Goal: Information Seeking & Learning: Check status

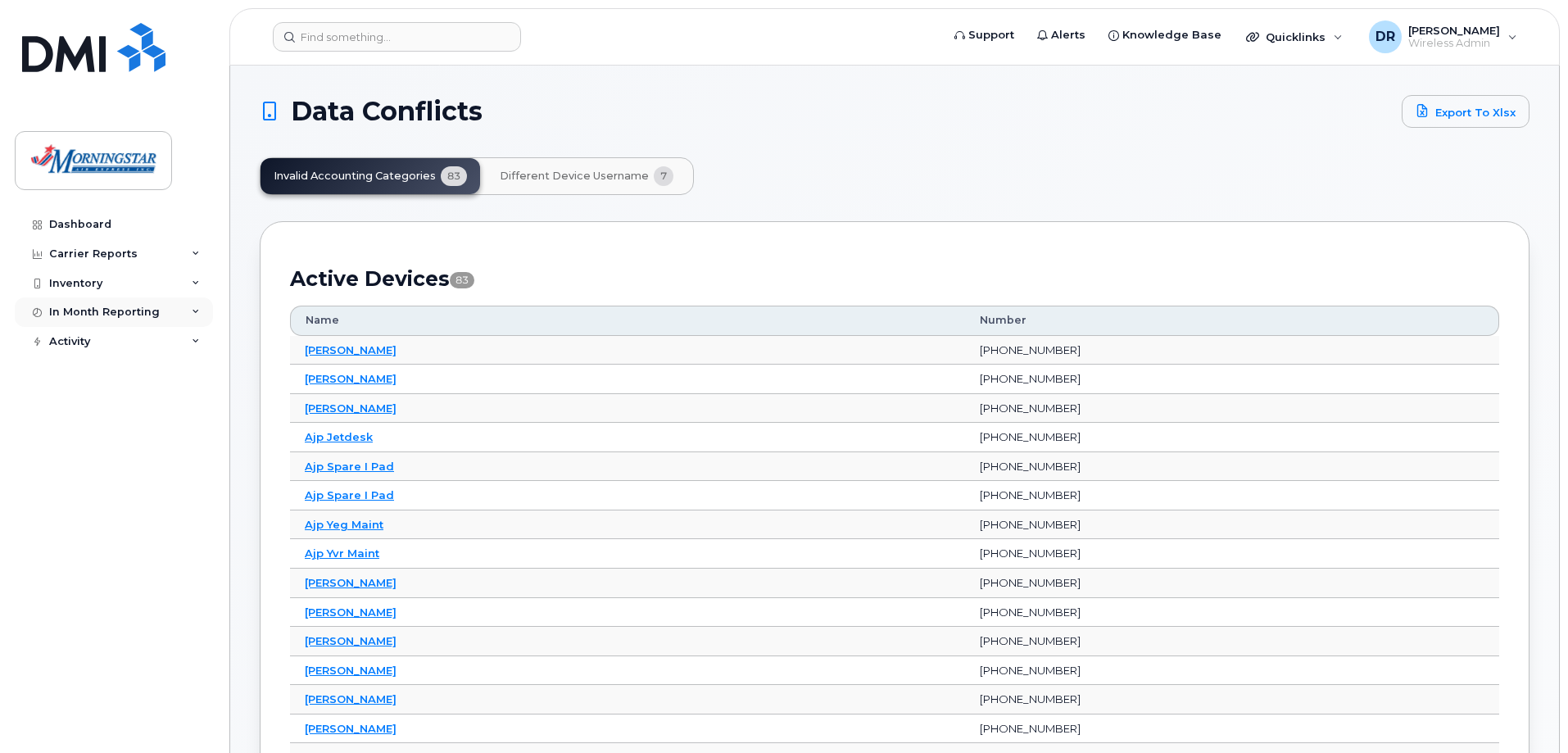
click at [194, 309] on icon at bounding box center [195, 312] width 8 height 8
click at [147, 346] on link "Data Usage" at bounding box center [128, 343] width 169 height 31
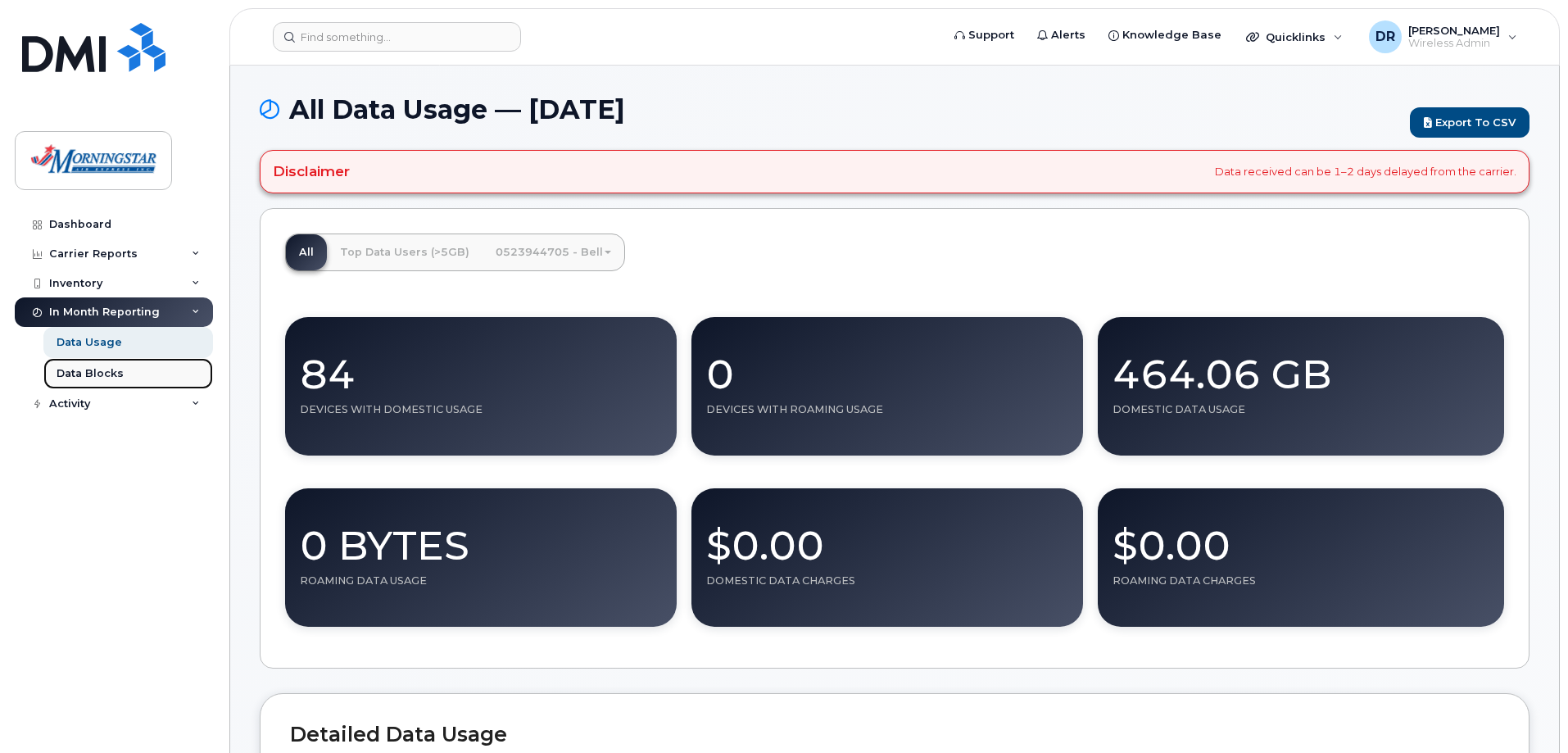
click at [114, 378] on div "Data Blocks" at bounding box center [90, 374] width 67 height 15
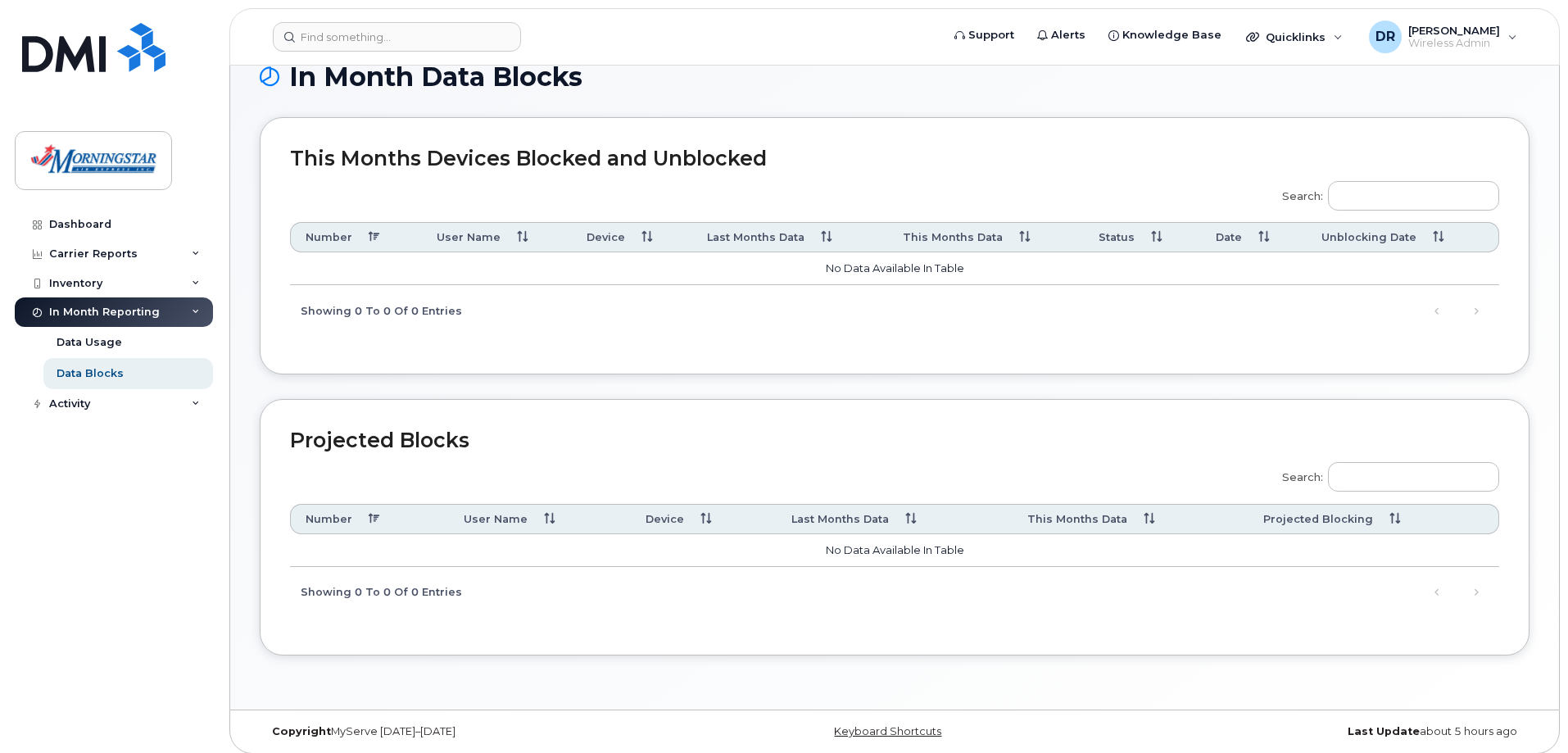
scroll to position [42, 0]
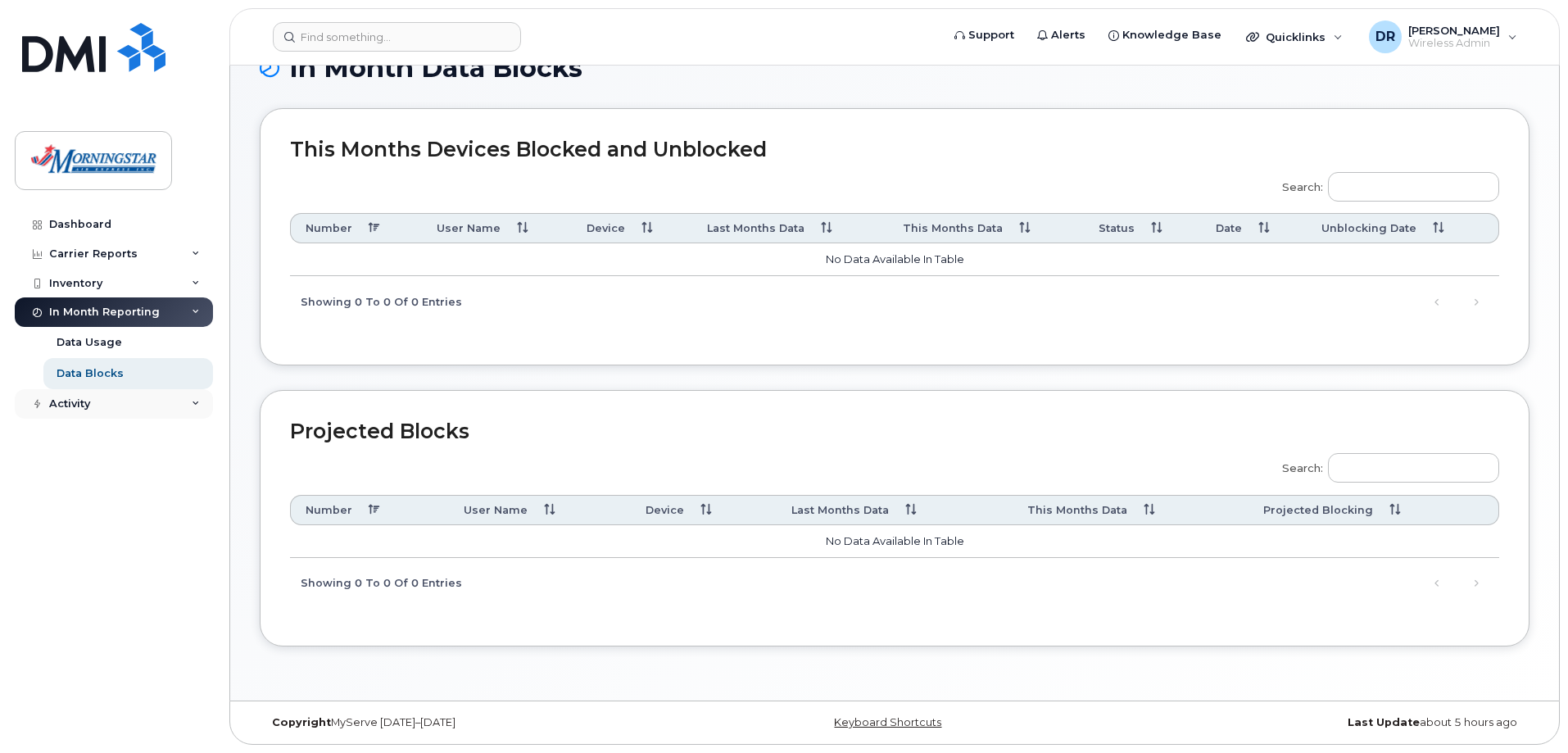
click at [198, 404] on icon at bounding box center [195, 404] width 8 height 8
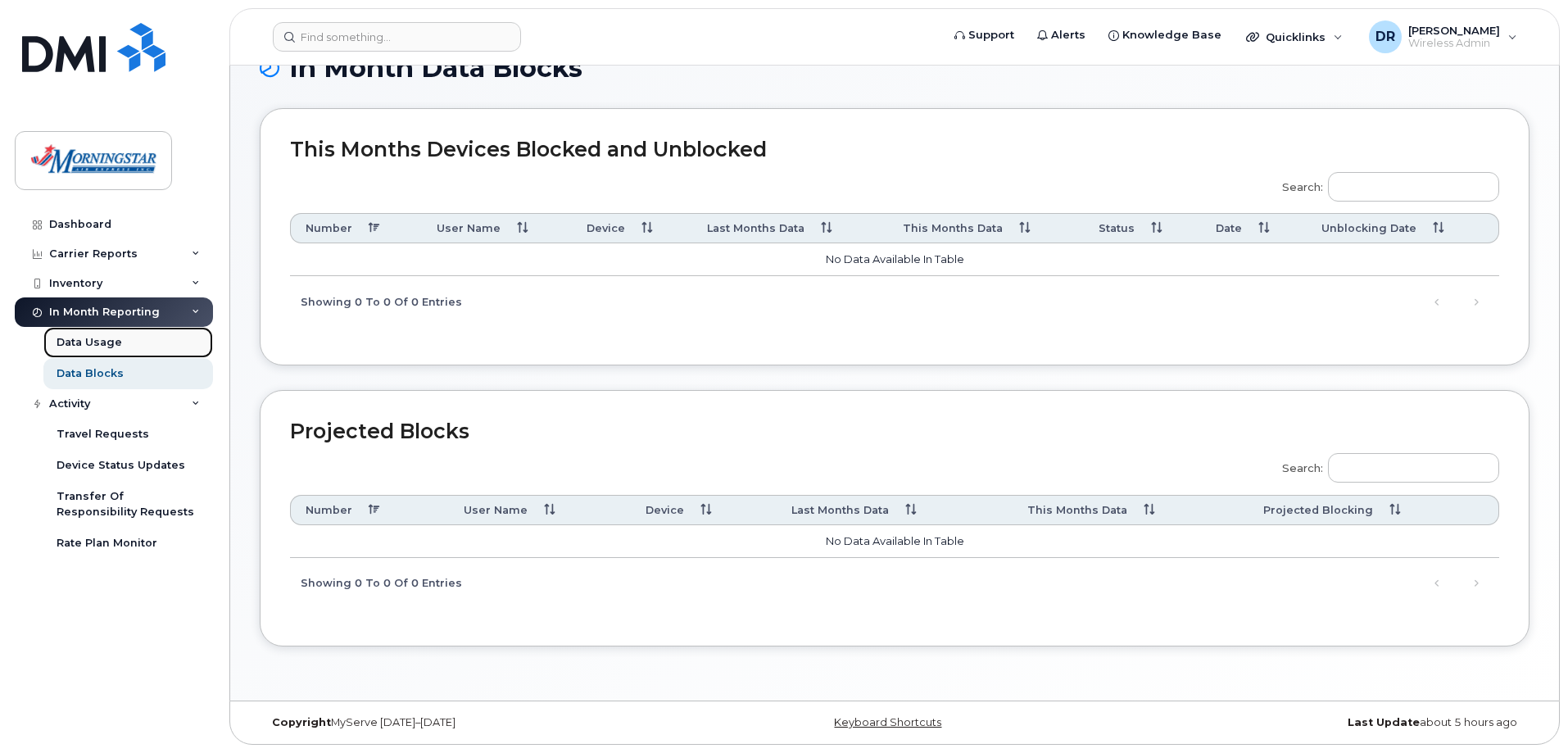
click at [118, 337] on div "Data Usage" at bounding box center [89, 343] width 66 height 15
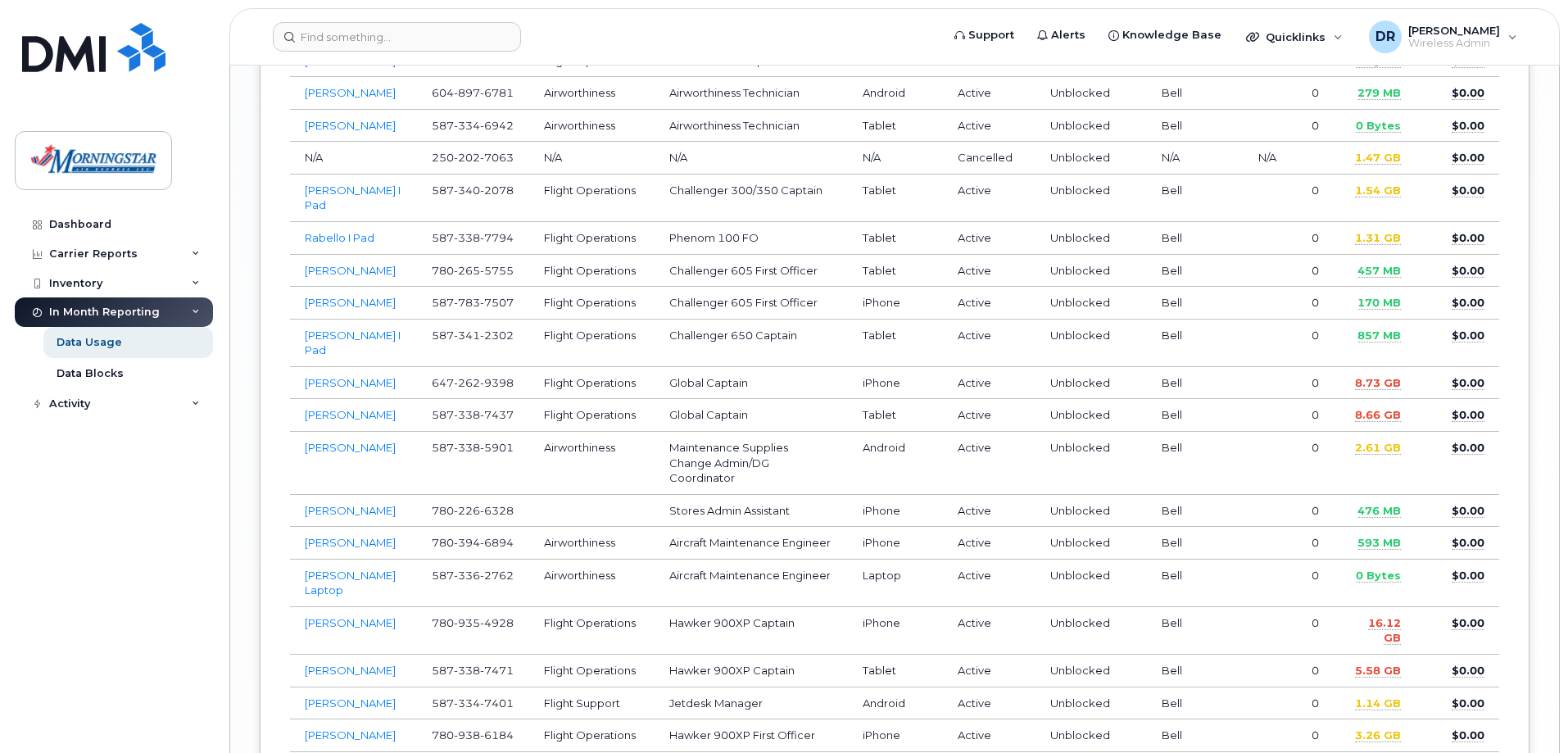
scroll to position [3115, 0]
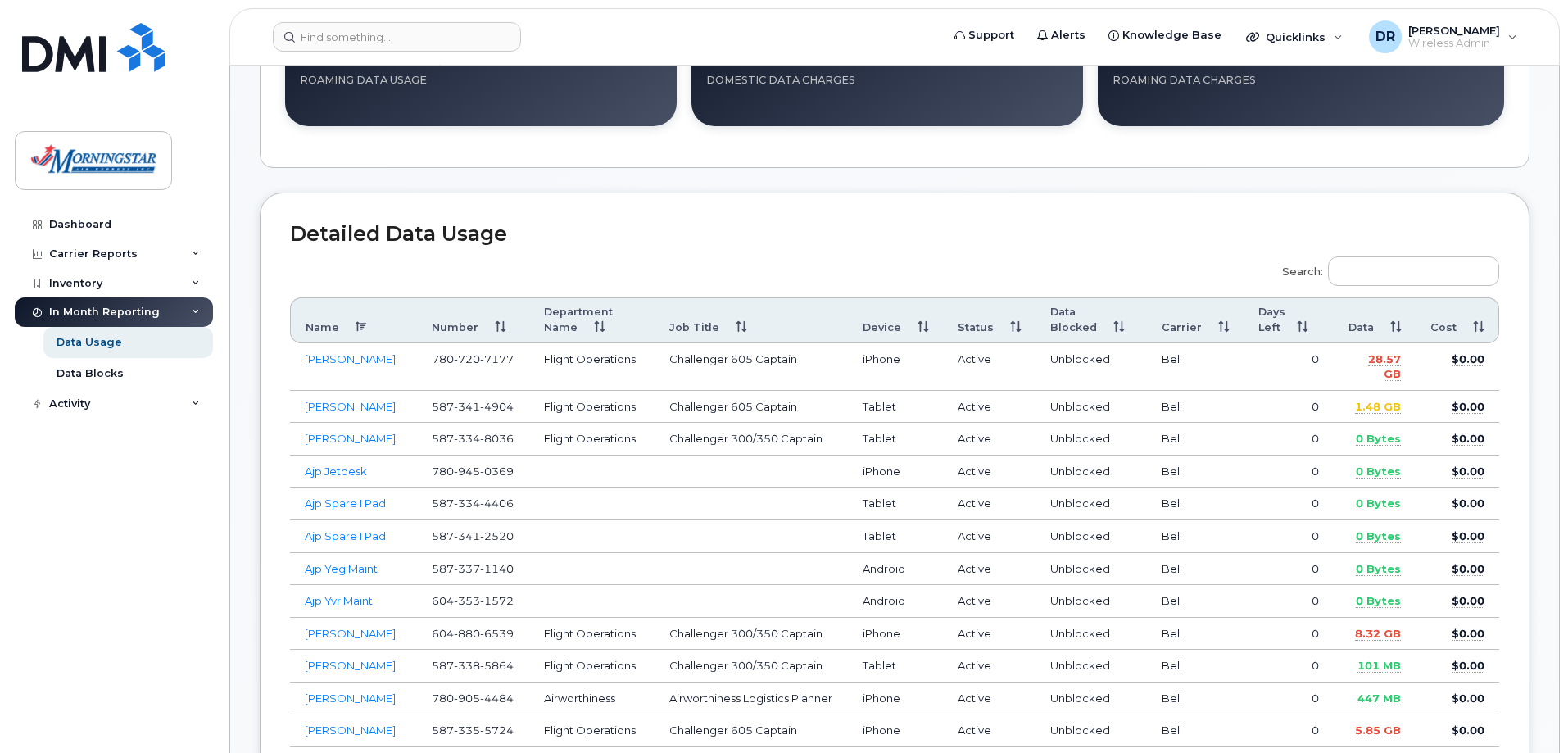
scroll to position [511, 0]
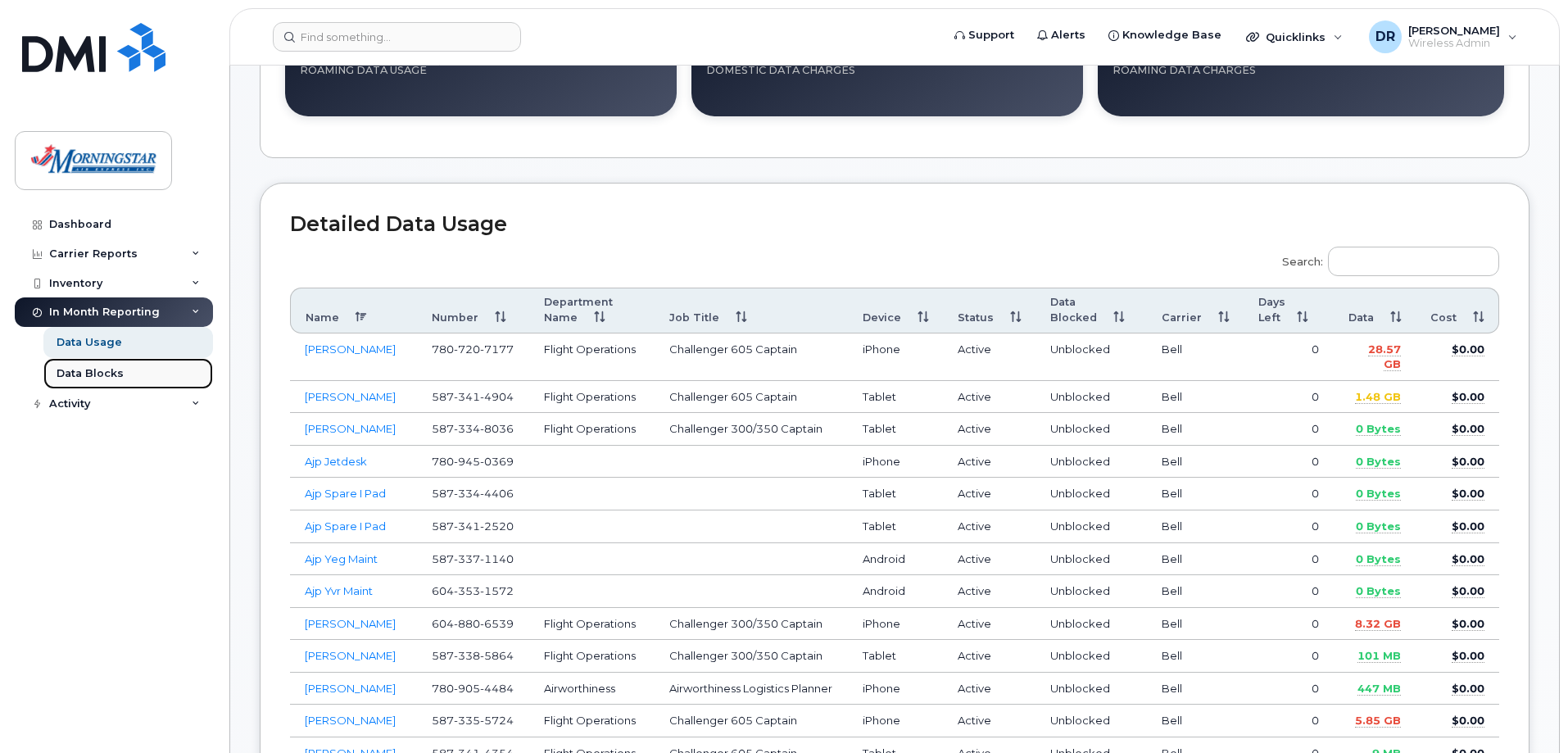
click at [105, 370] on div "Data Blocks" at bounding box center [90, 374] width 67 height 15
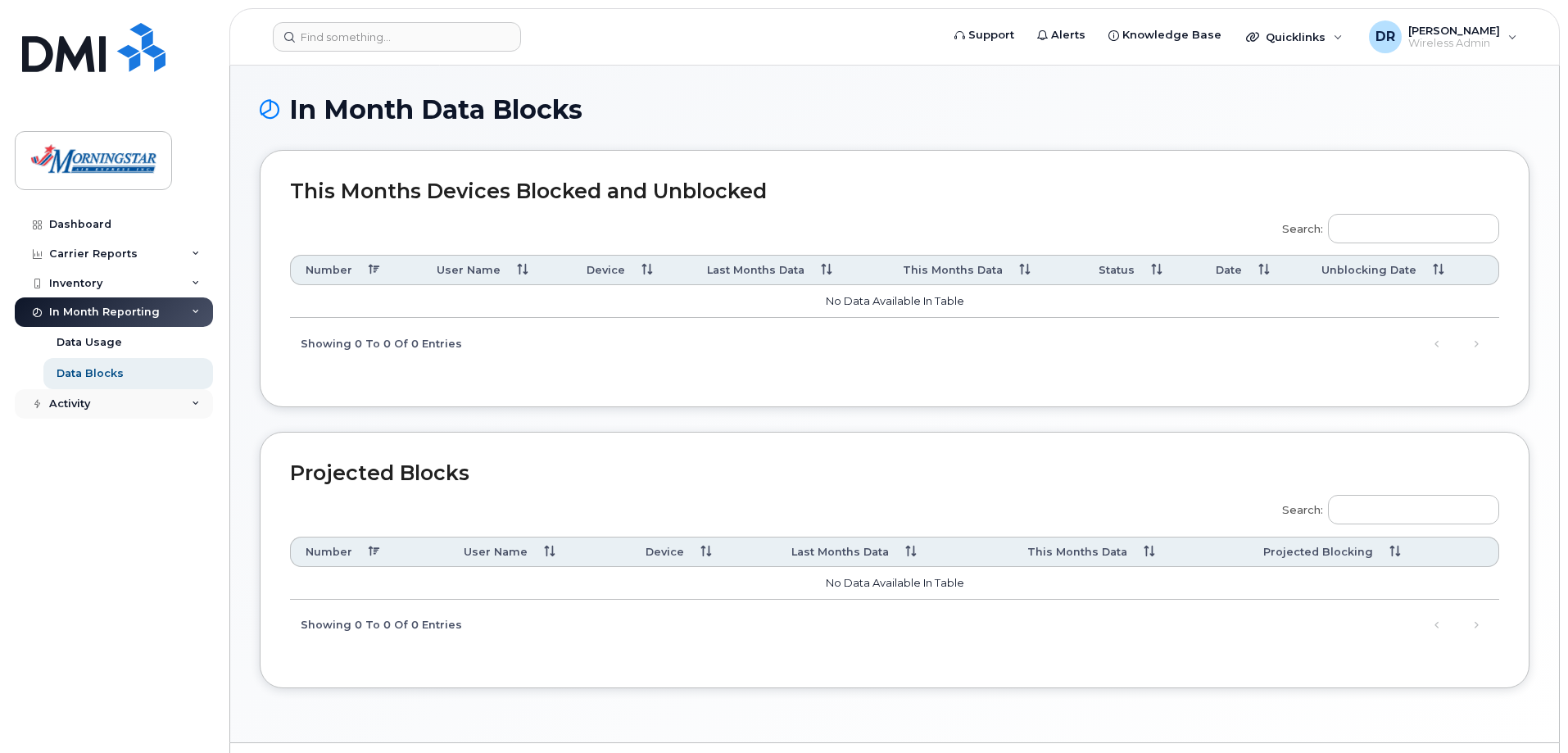
click at [194, 403] on icon at bounding box center [195, 404] width 8 height 8
click at [149, 536] on div "Rate Plan Monitor" at bounding box center [107, 543] width 101 height 15
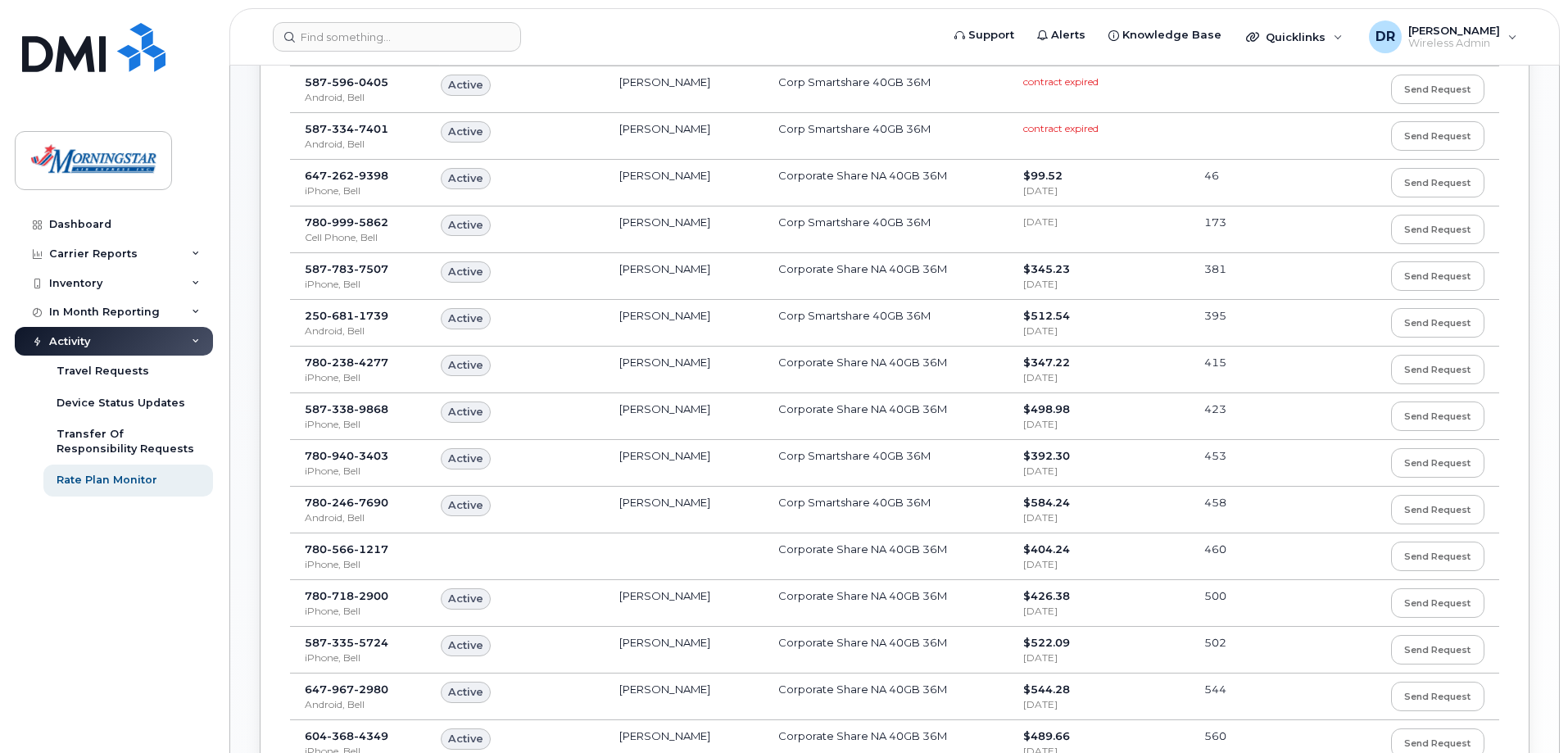
scroll to position [573, 0]
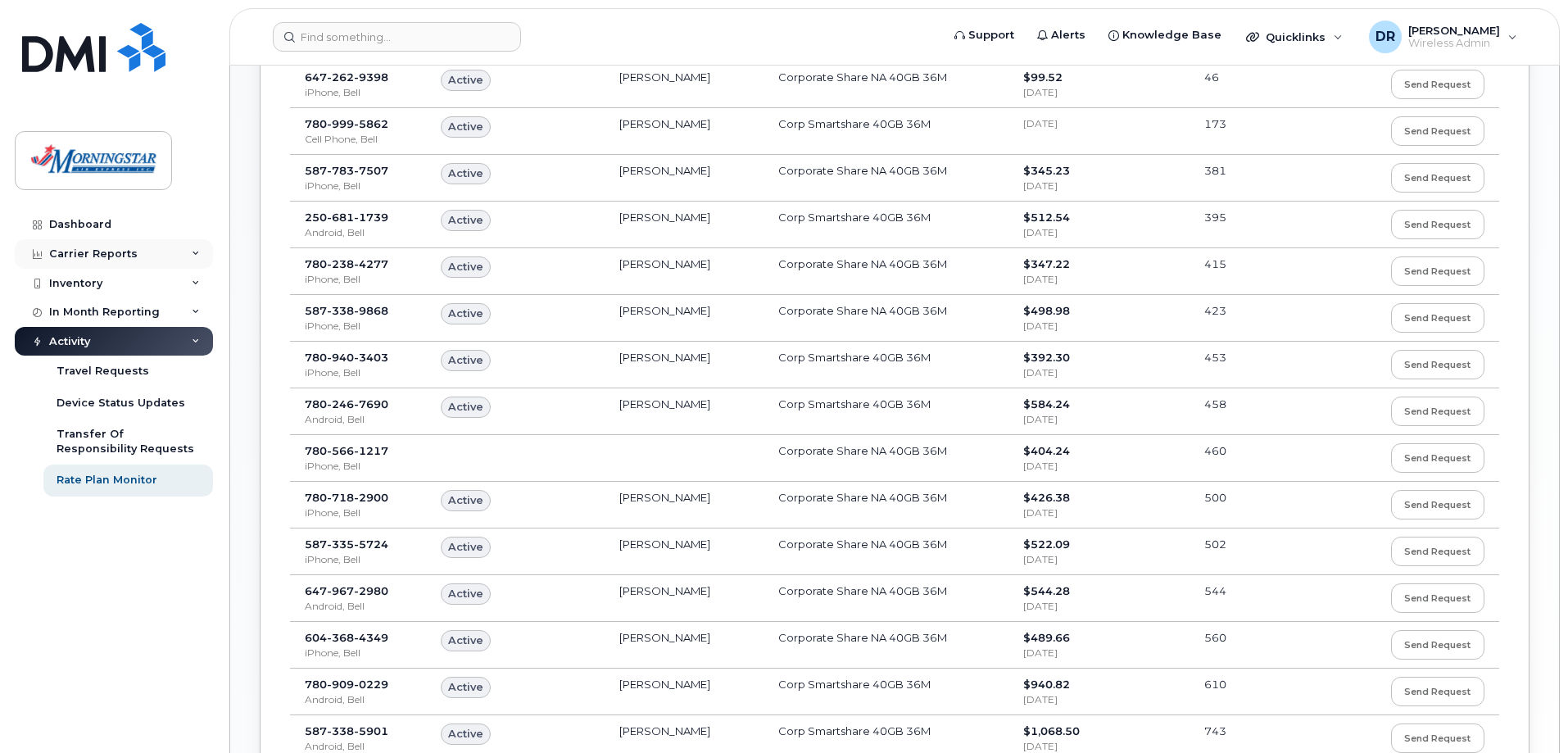
click at [199, 253] on icon at bounding box center [195, 253] width 8 height 8
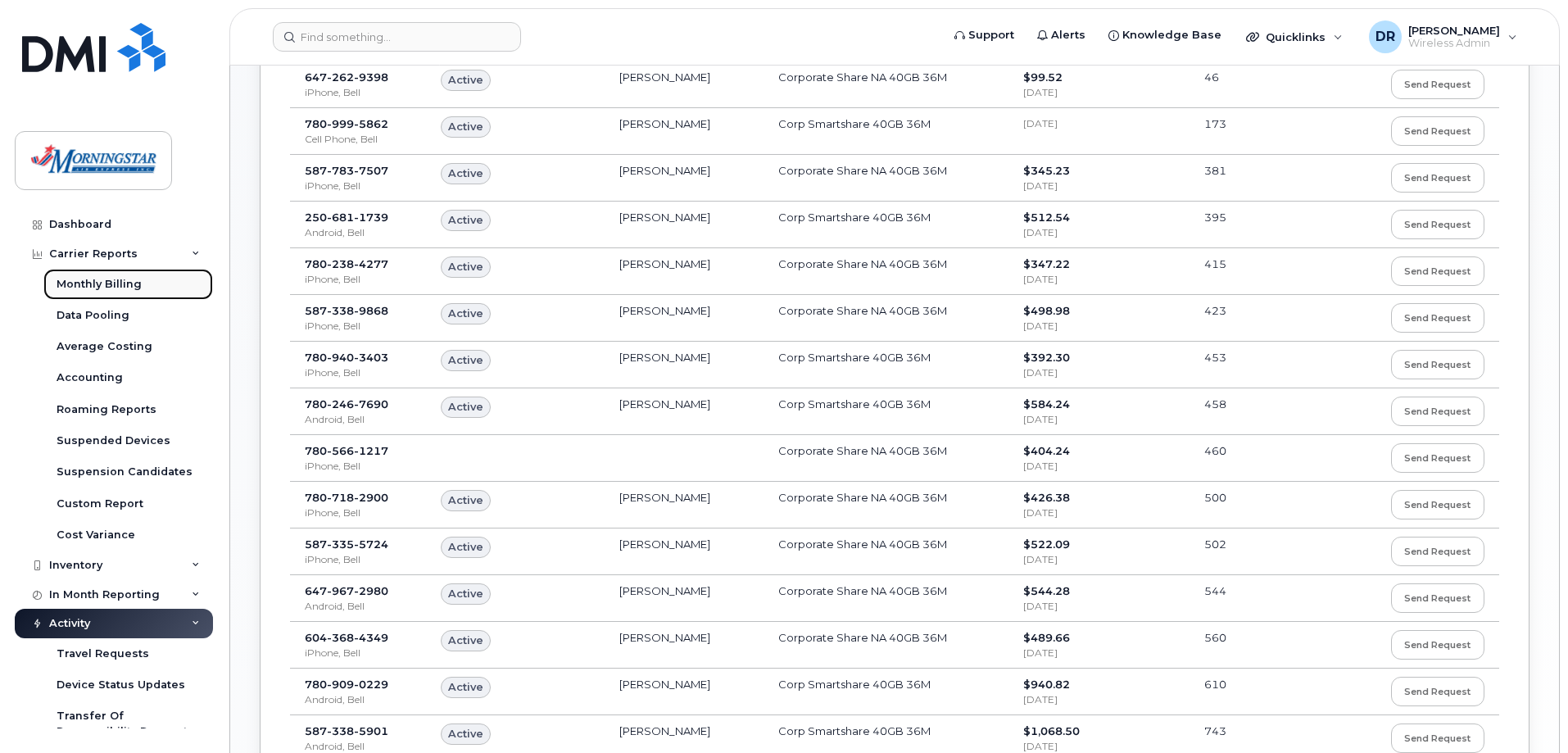
click at [134, 283] on div "Monthly Billing" at bounding box center [99, 284] width 86 height 15
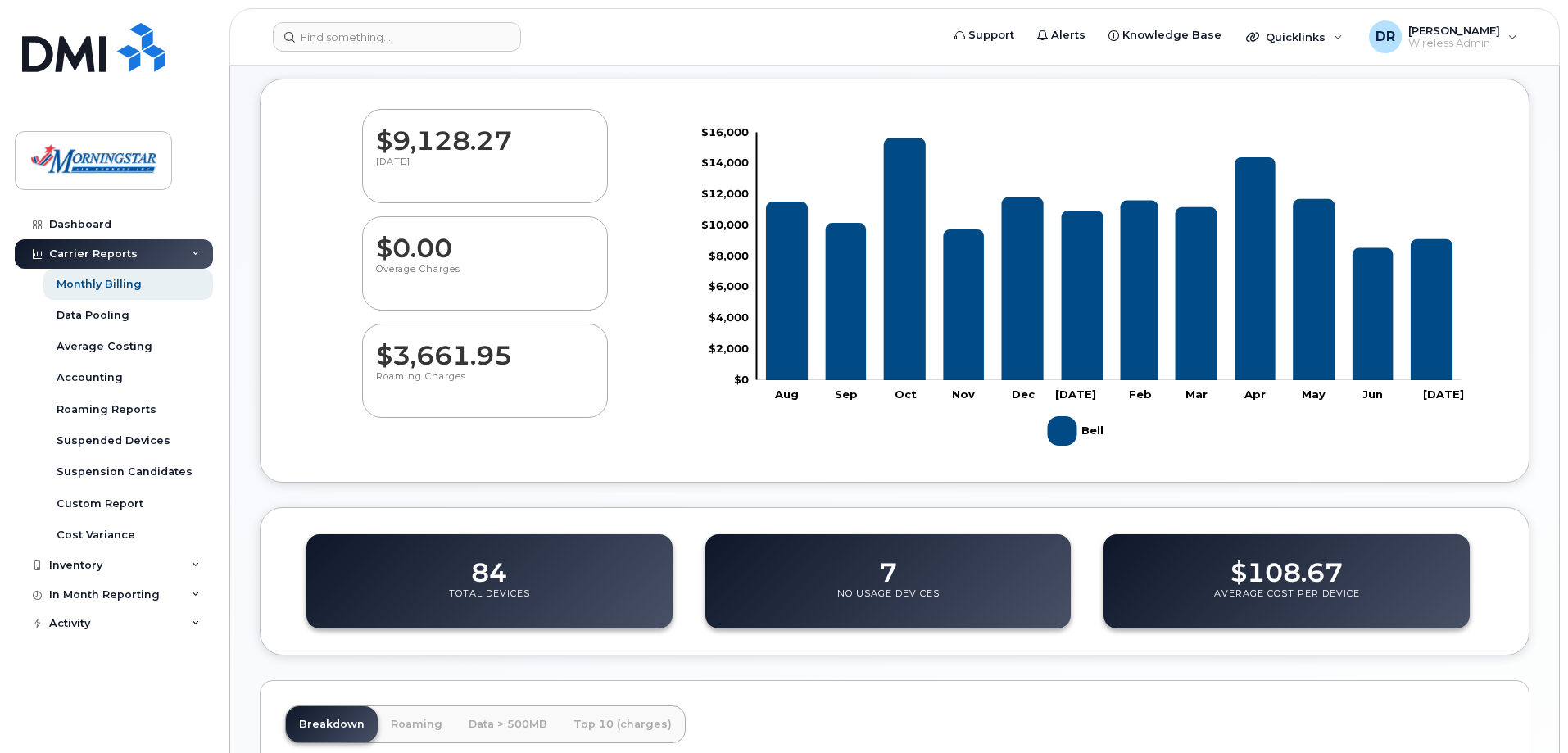
scroll to position [164, 0]
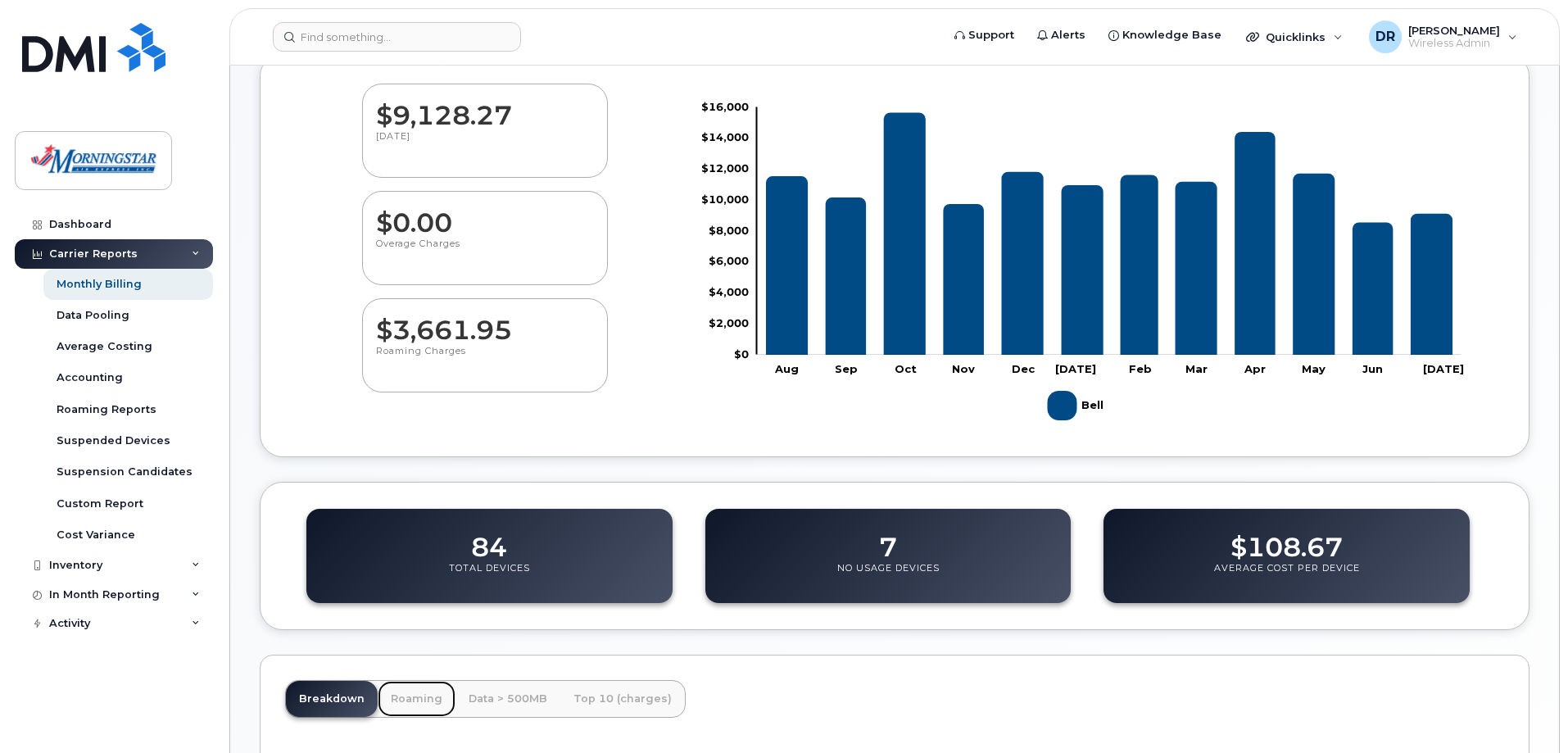
click at [422, 696] on link "Roaming" at bounding box center [416, 699] width 77 height 36
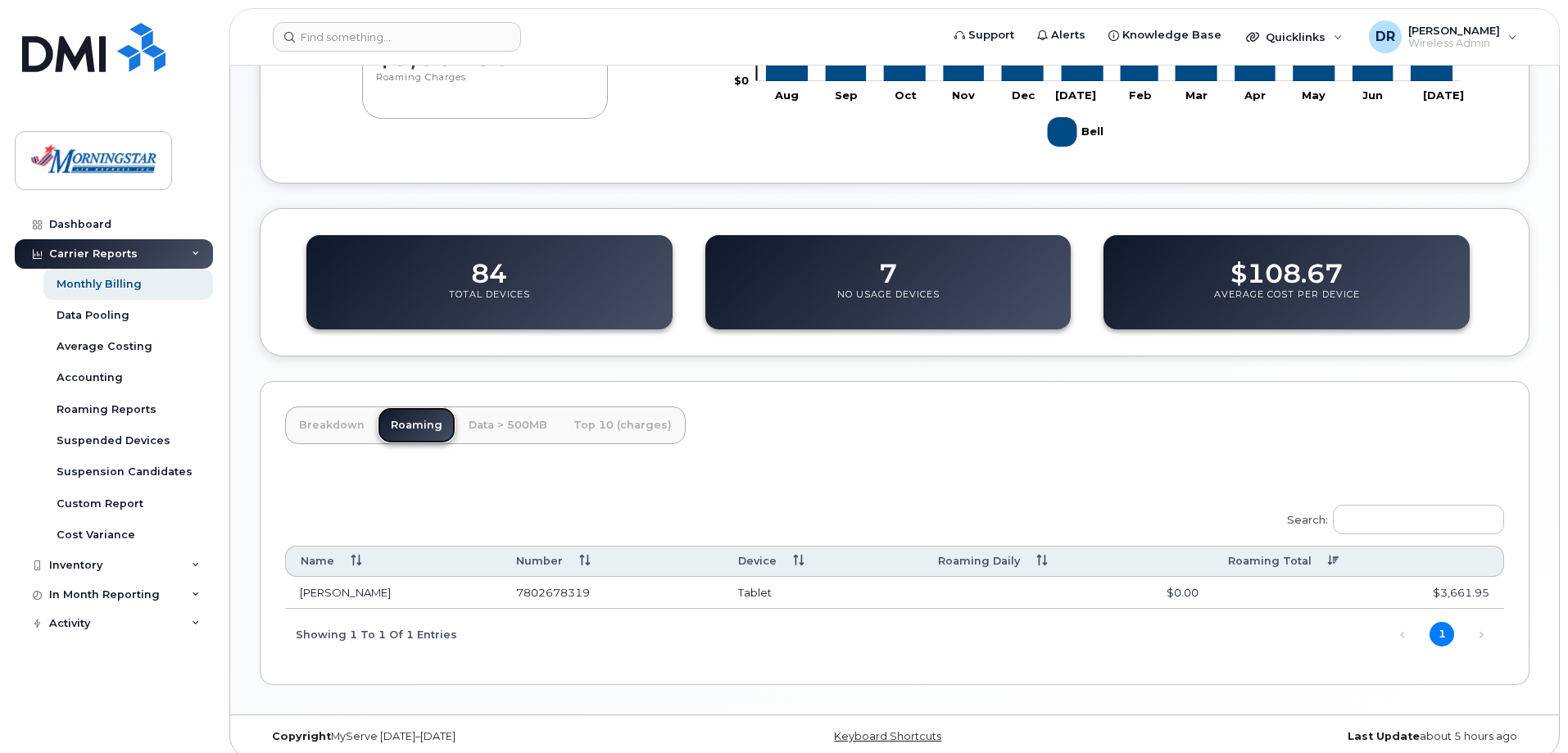
scroll to position [451, 0]
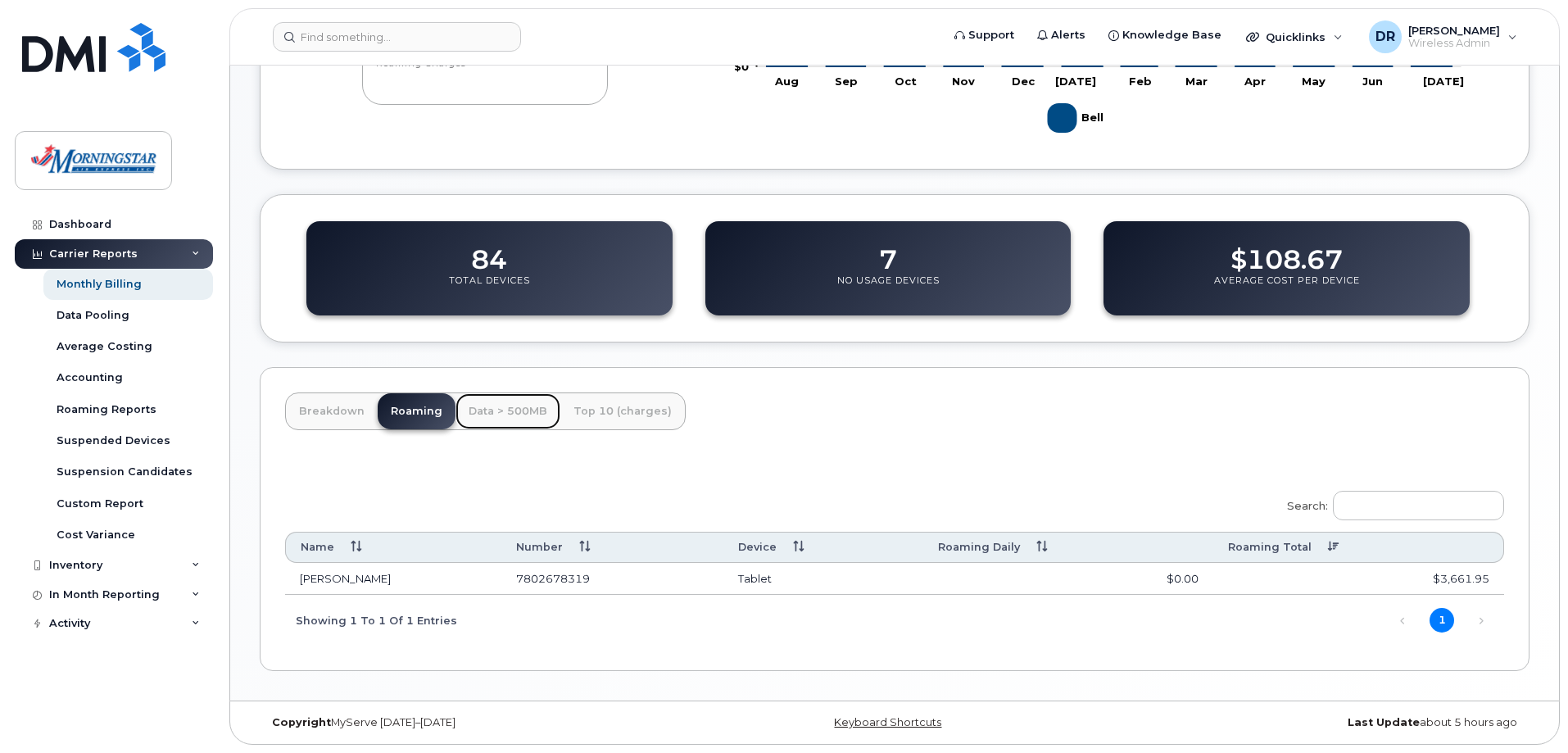
click at [520, 409] on link "Data > 500MB" at bounding box center [507, 412] width 105 height 36
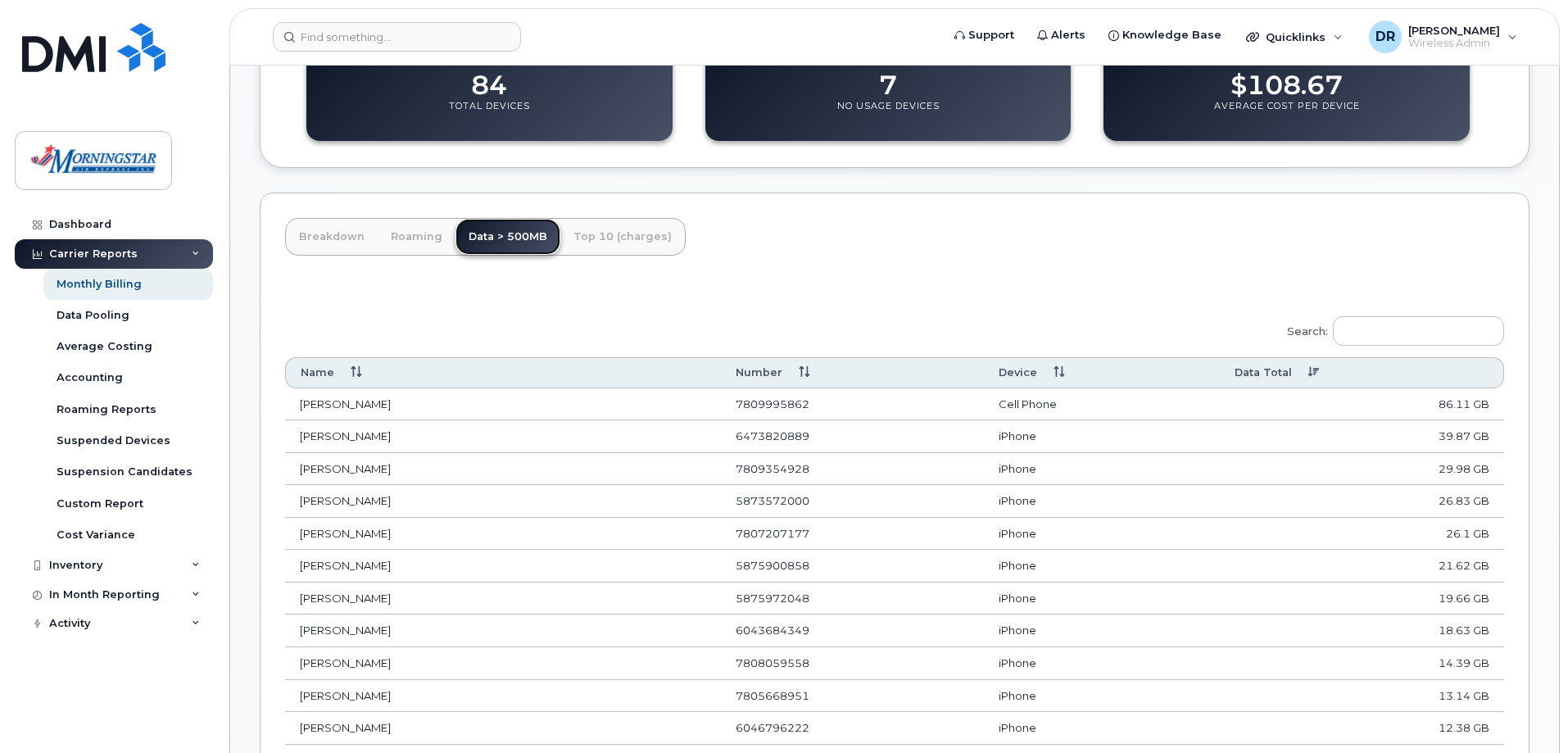
scroll to position [615, 0]
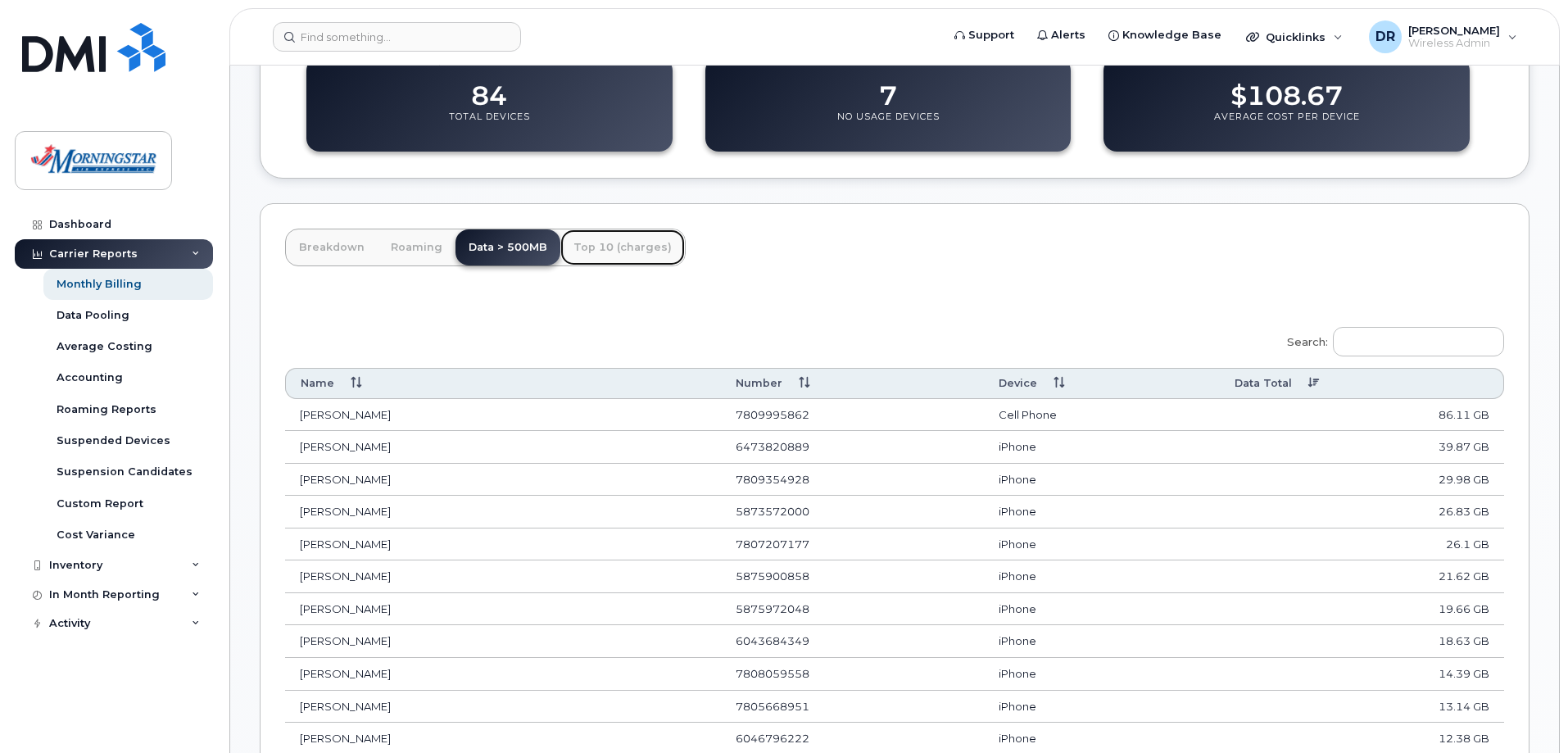
click at [616, 248] on link "Top 10 (charges)" at bounding box center [622, 248] width 125 height 36
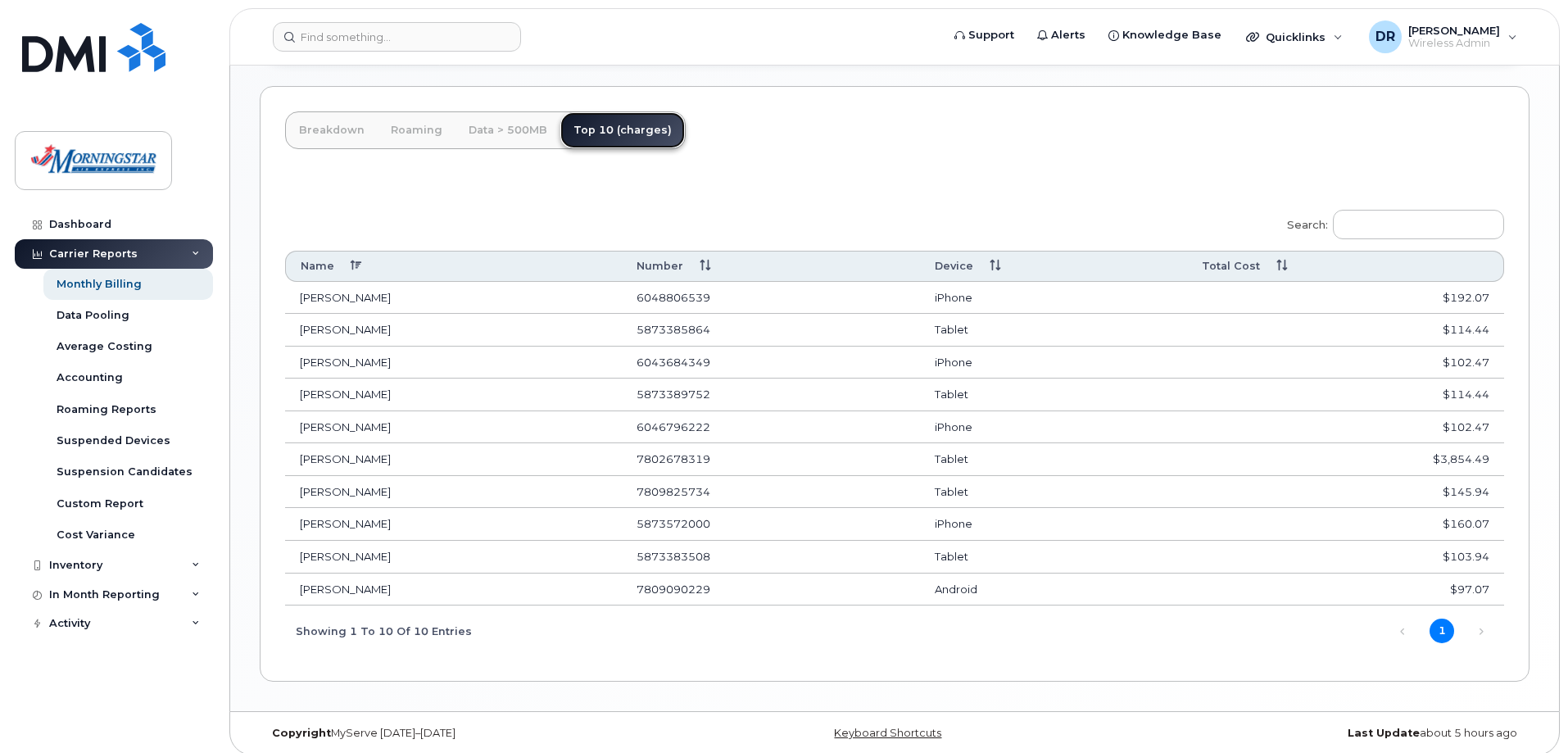
scroll to position [744, 0]
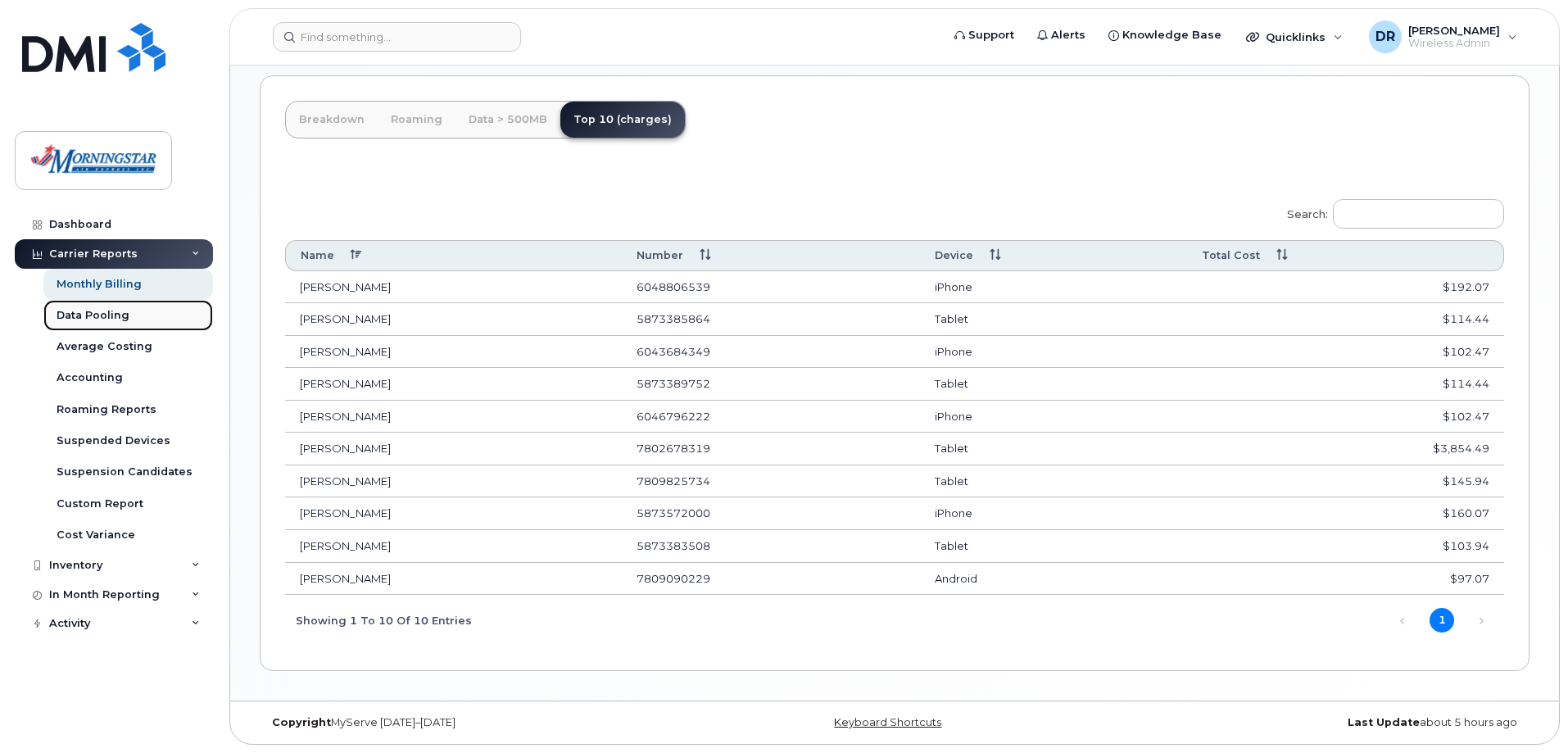
click at [104, 315] on div "Data Pooling" at bounding box center [93, 315] width 73 height 15
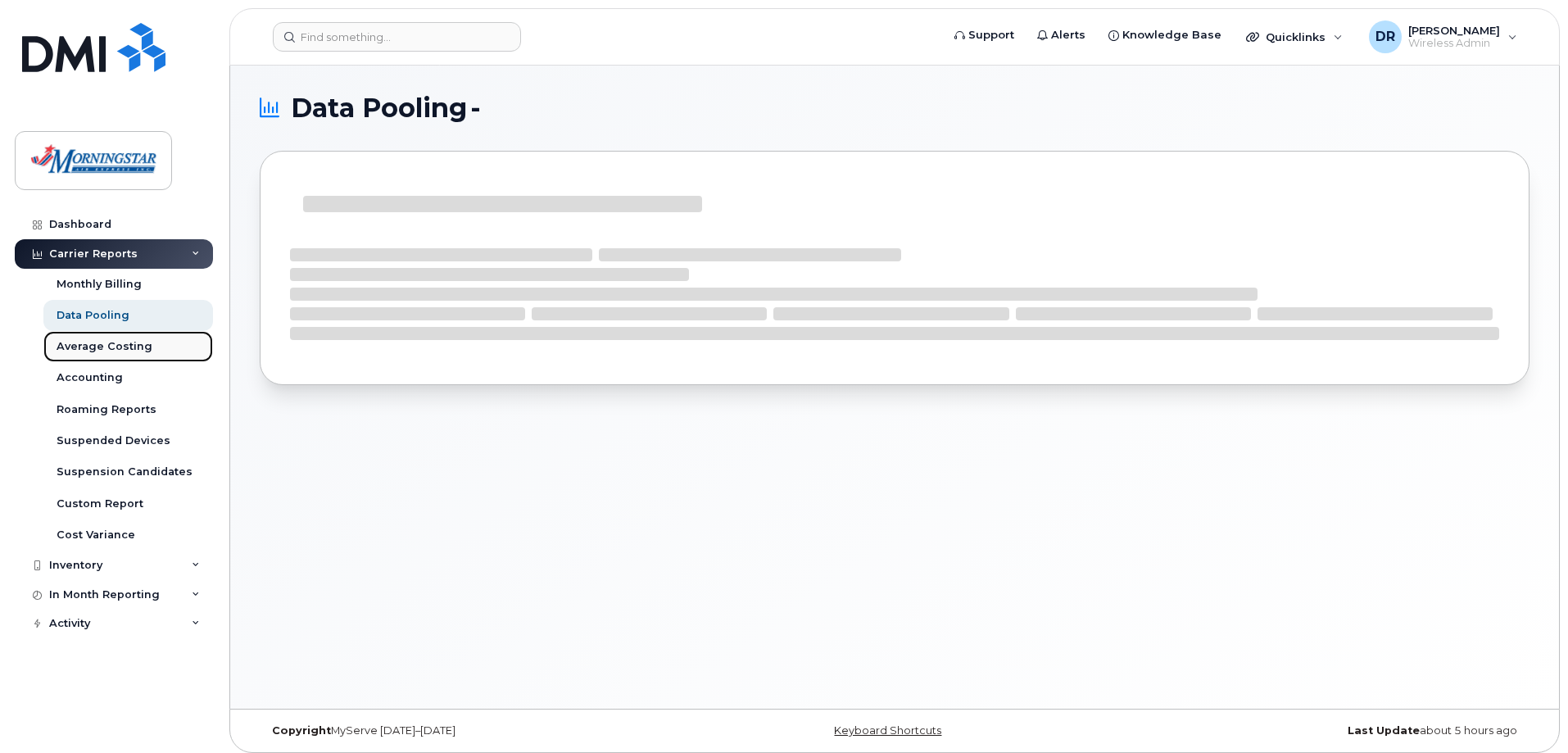
click at [133, 351] on div "Average Costing" at bounding box center [104, 346] width 96 height 15
click at [69, 347] on div "Average Costing" at bounding box center [104, 346] width 96 height 15
click at [65, 379] on div "Accounting" at bounding box center [89, 377] width 67 height 15
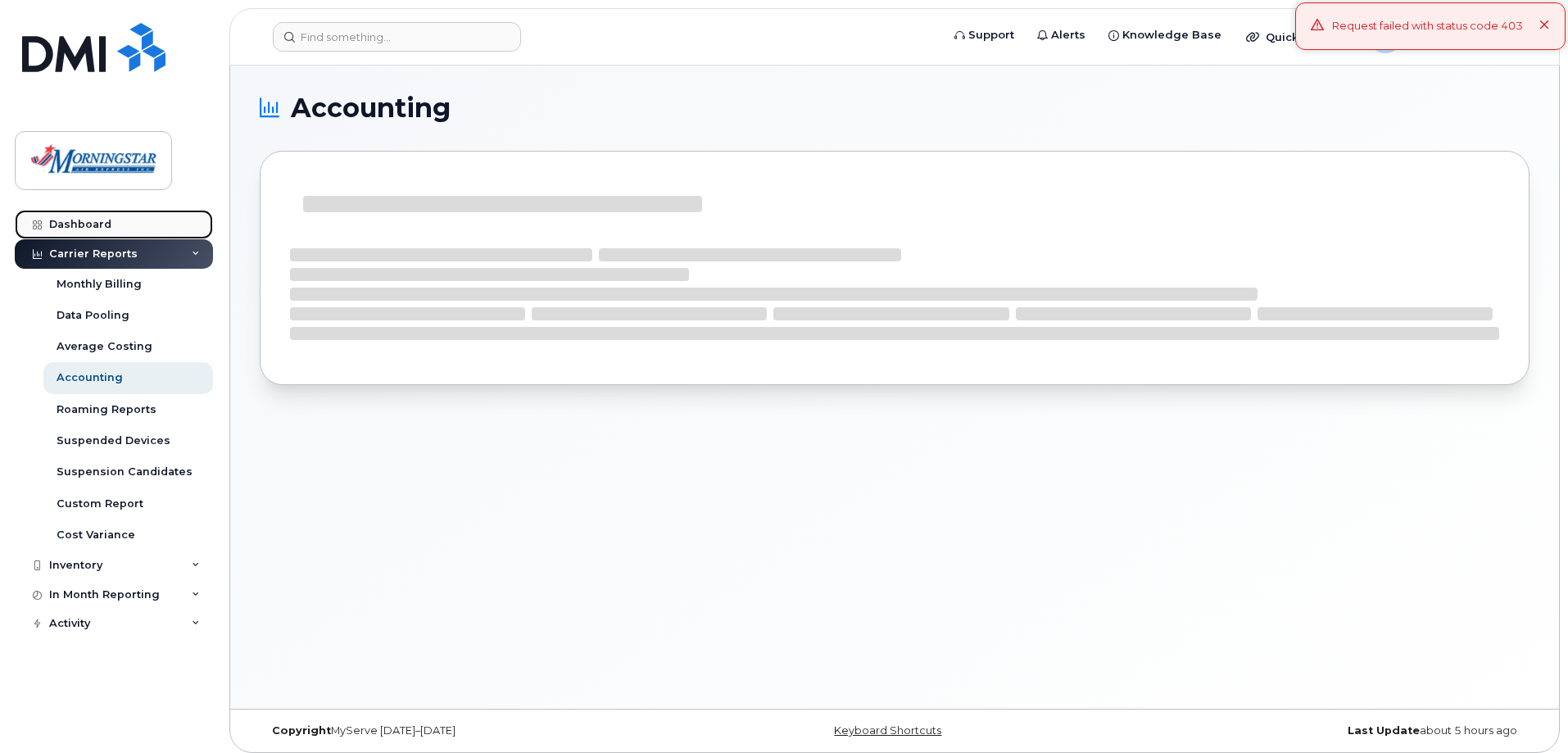
click at [94, 223] on div "Dashboard" at bounding box center [80, 224] width 62 height 13
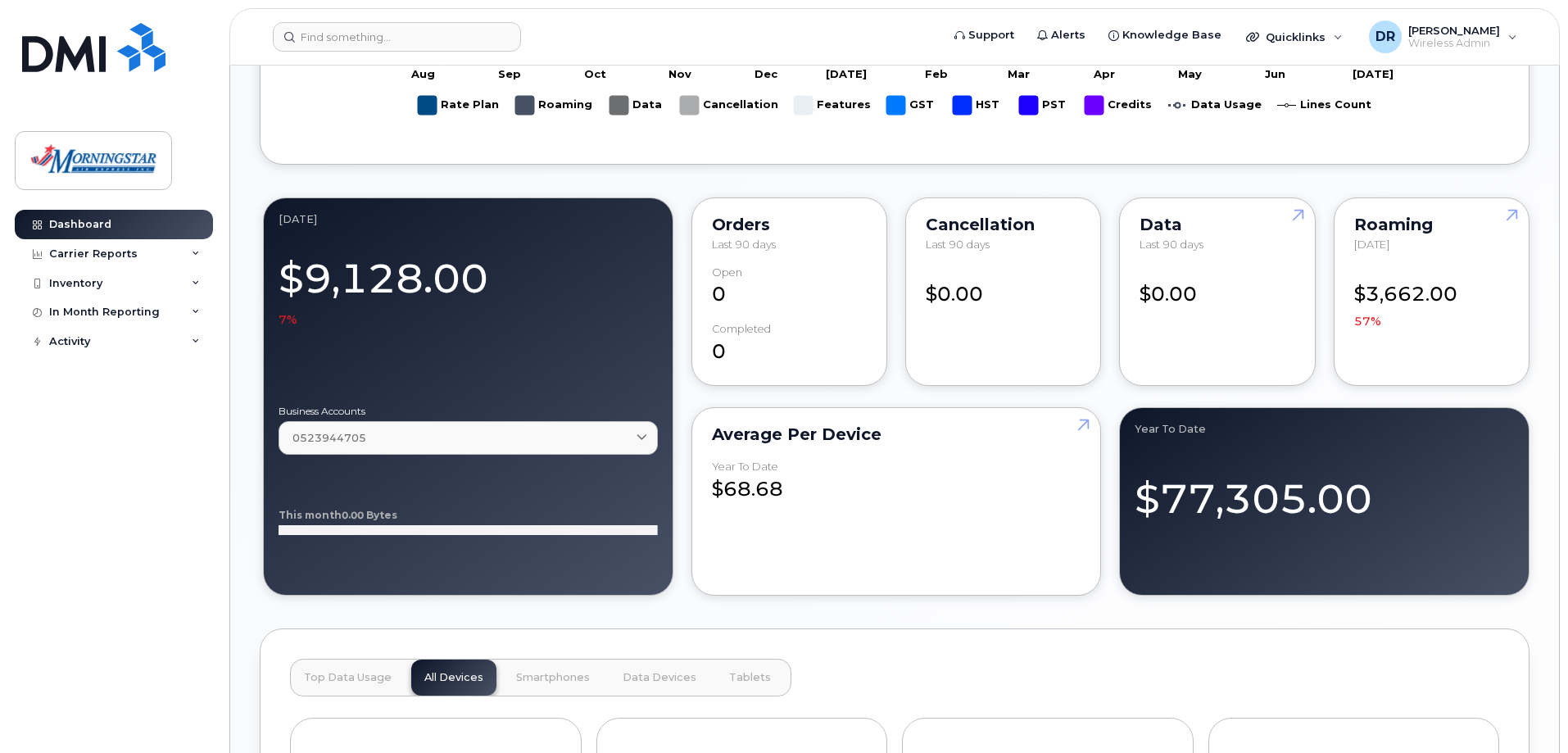
scroll to position [774, 0]
click at [1512, 206] on link at bounding box center [1509, 246] width 39 height 94
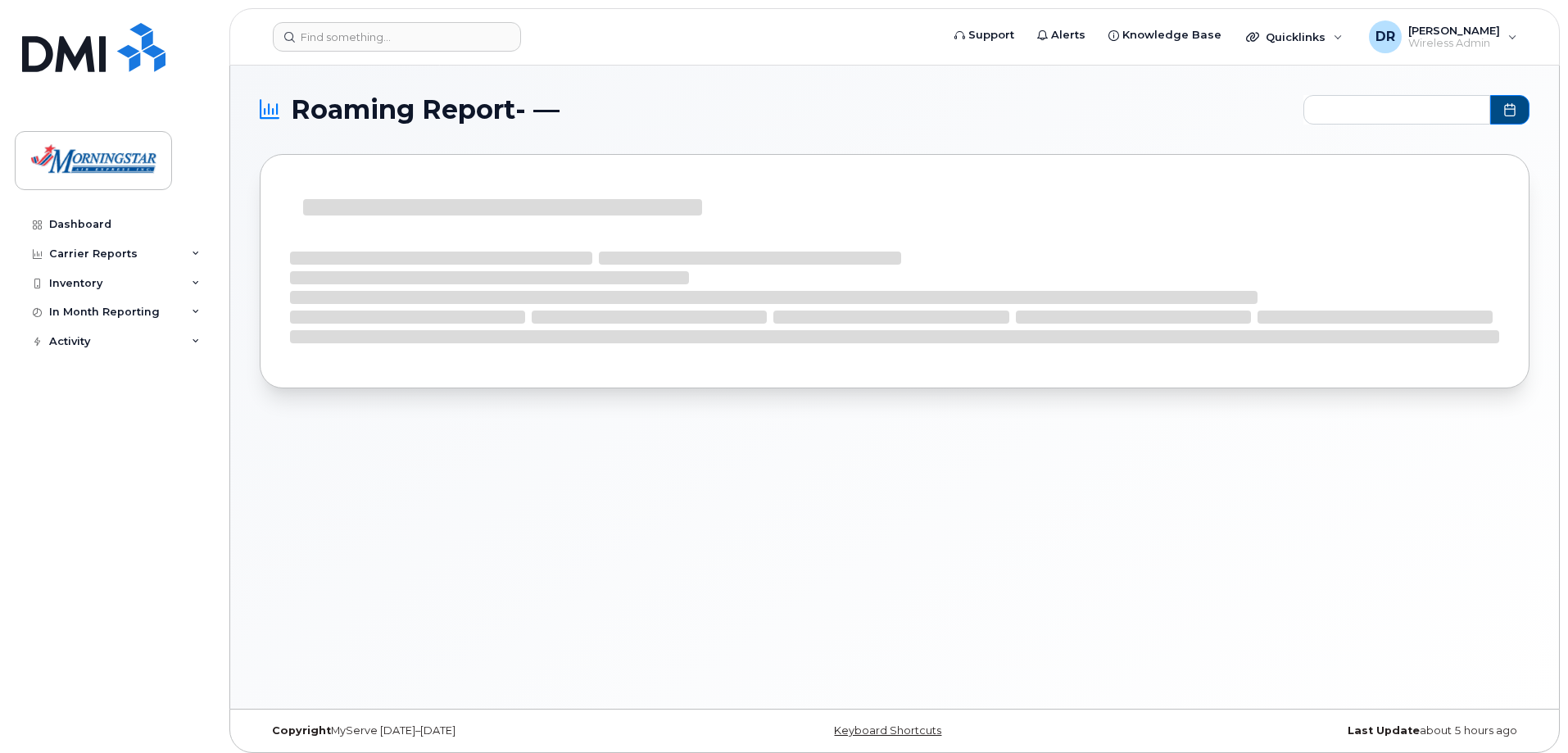
type input "2024-09 - 2025-07"
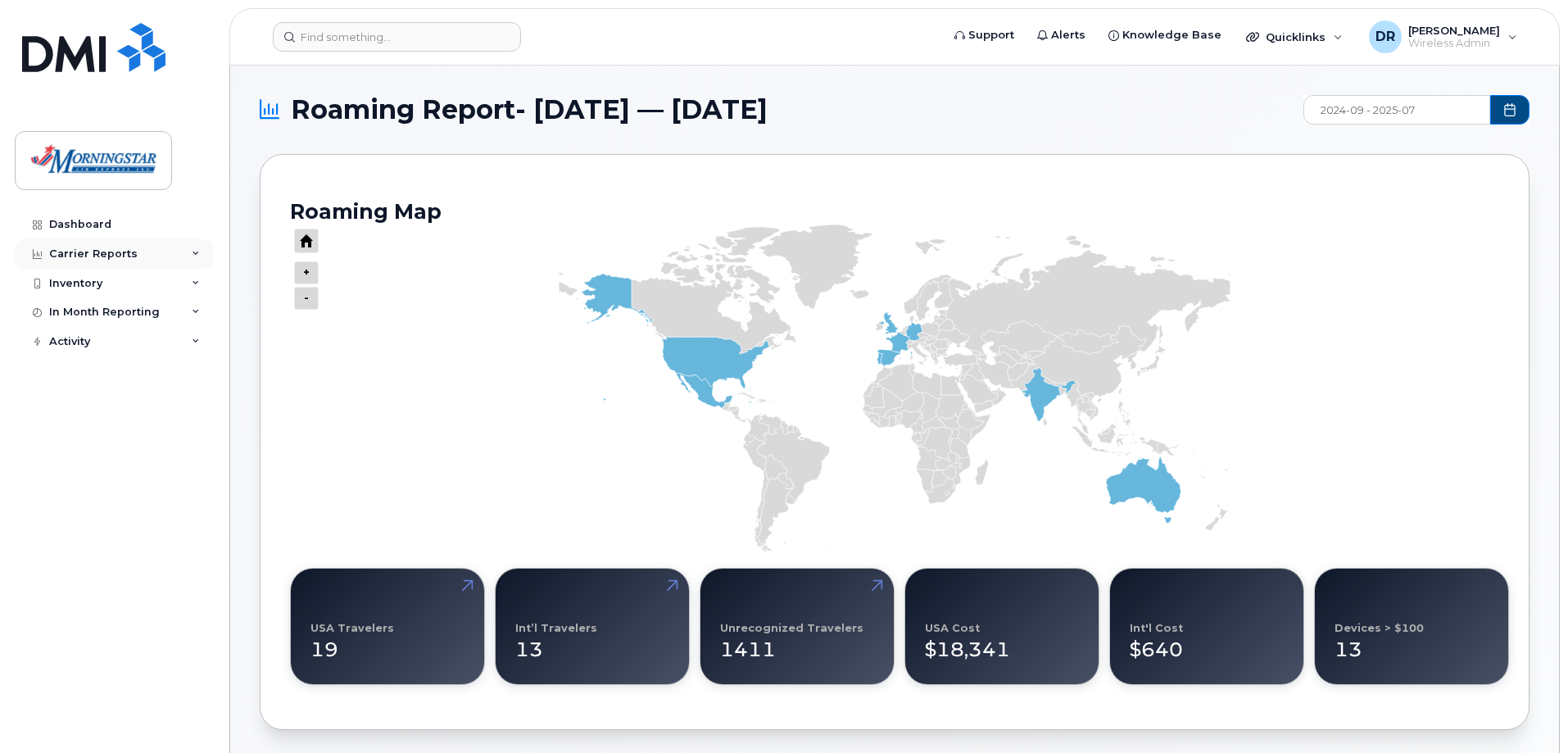
click at [194, 252] on icon at bounding box center [195, 253] width 8 height 8
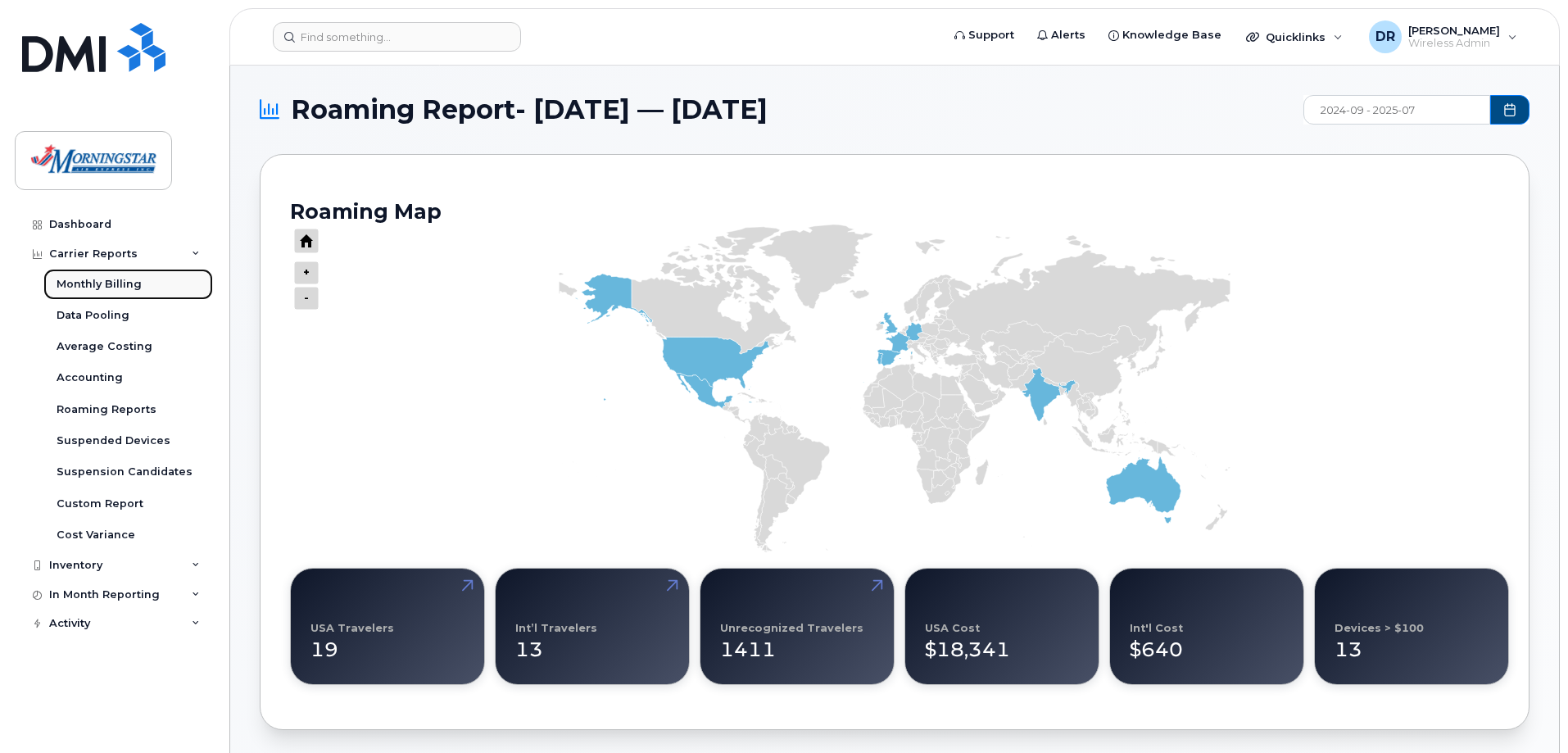
click at [123, 281] on div "Monthly Billing" at bounding box center [99, 284] width 86 height 15
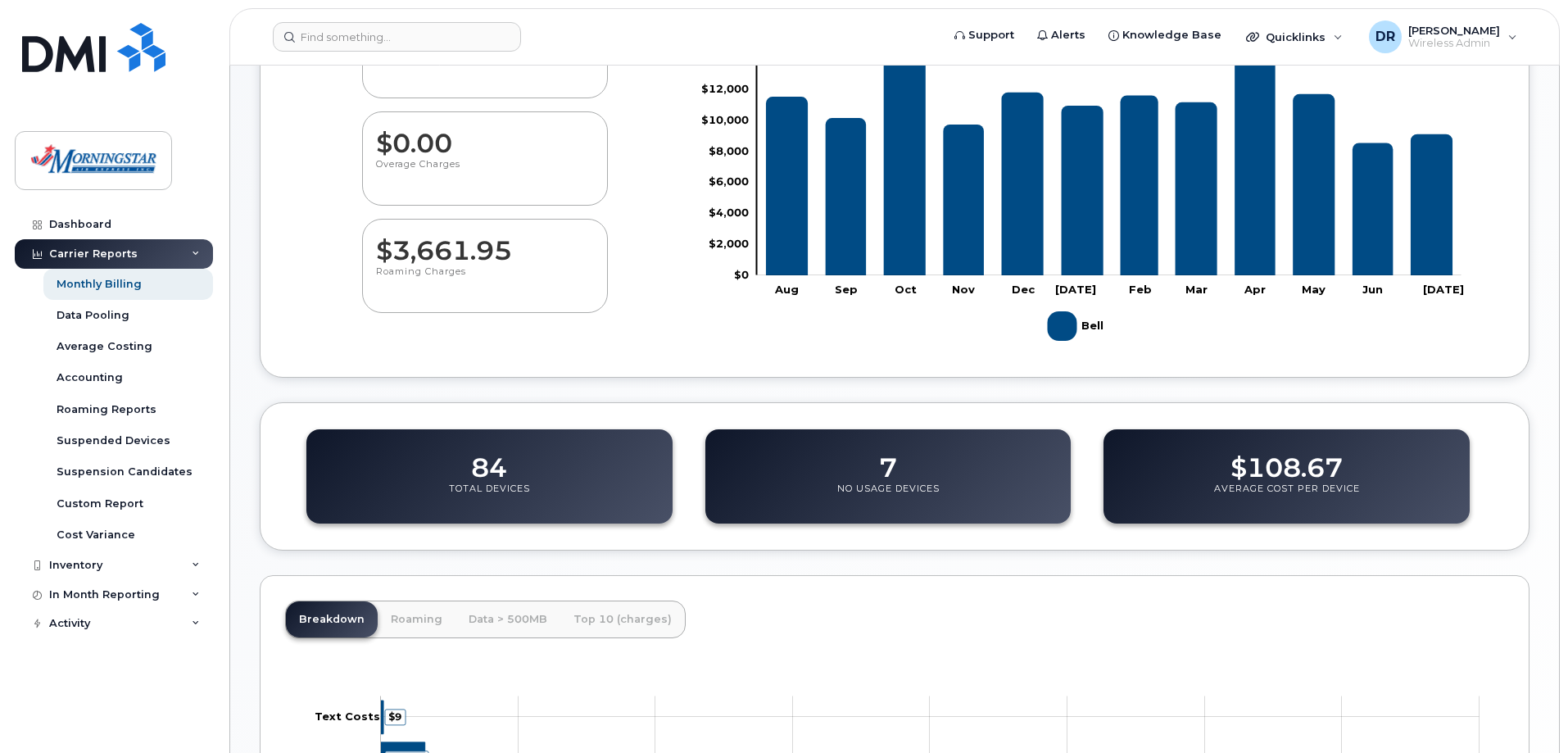
scroll to position [82, 0]
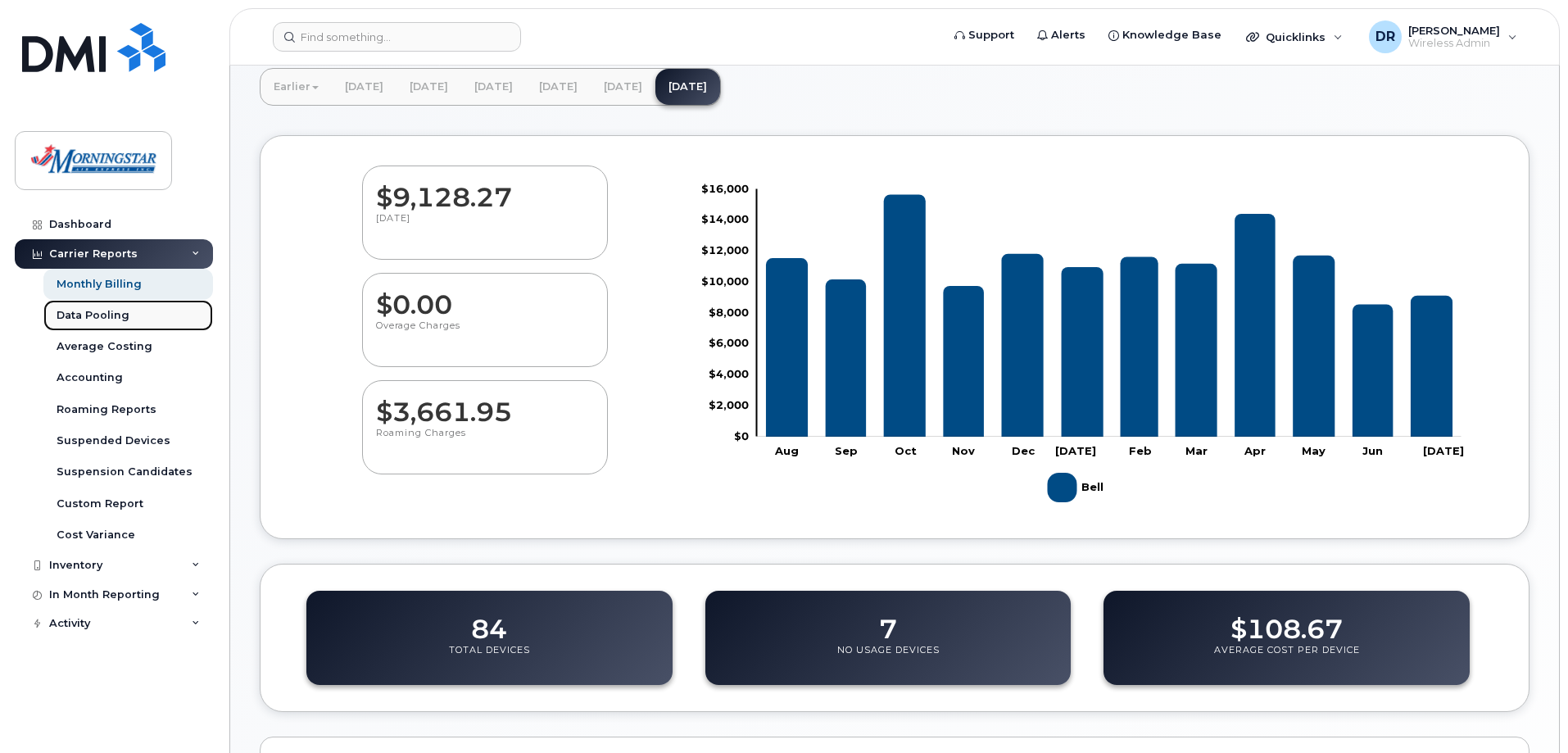
click at [93, 313] on div "Data Pooling" at bounding box center [93, 315] width 73 height 15
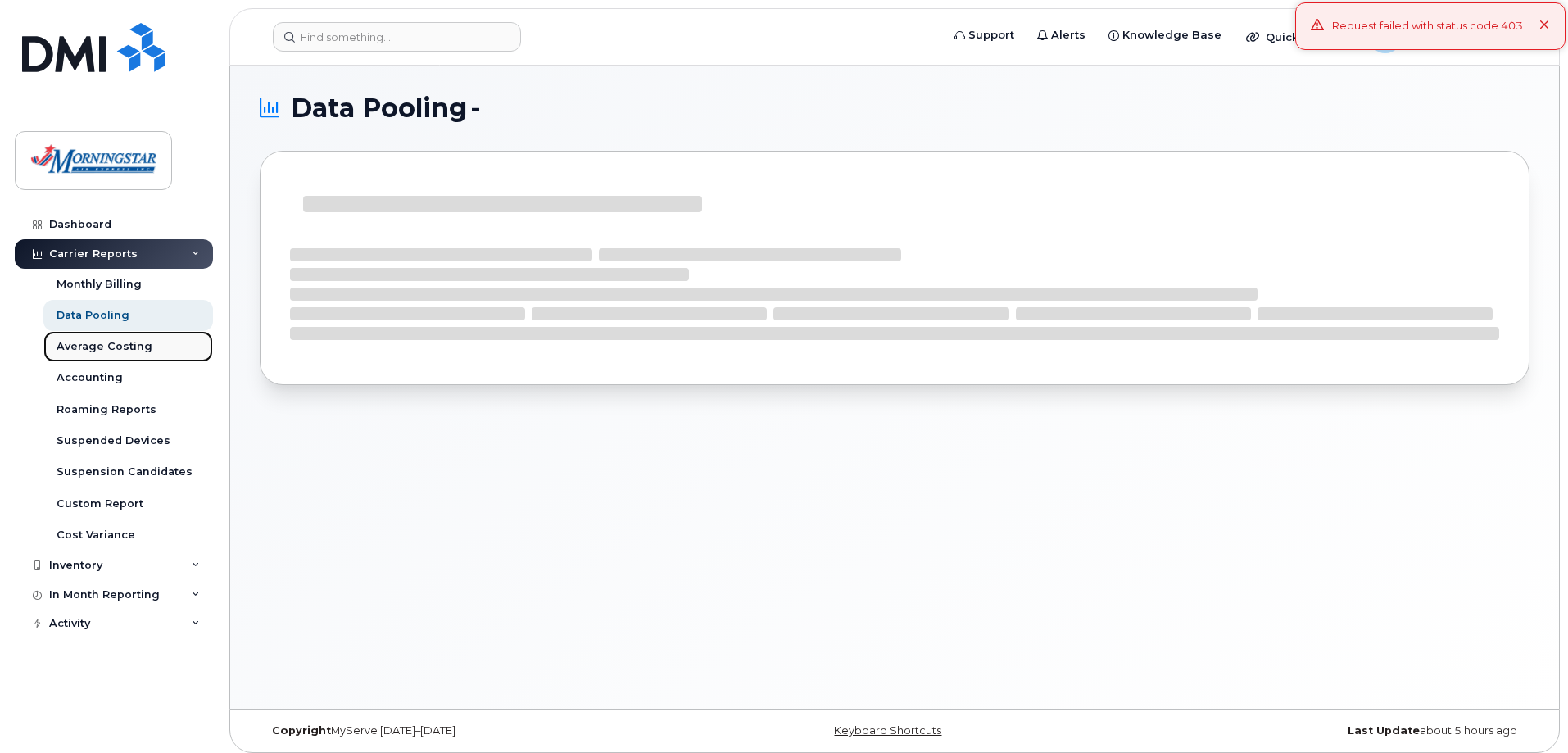
click at [108, 345] on div "Average Costing" at bounding box center [104, 346] width 96 height 15
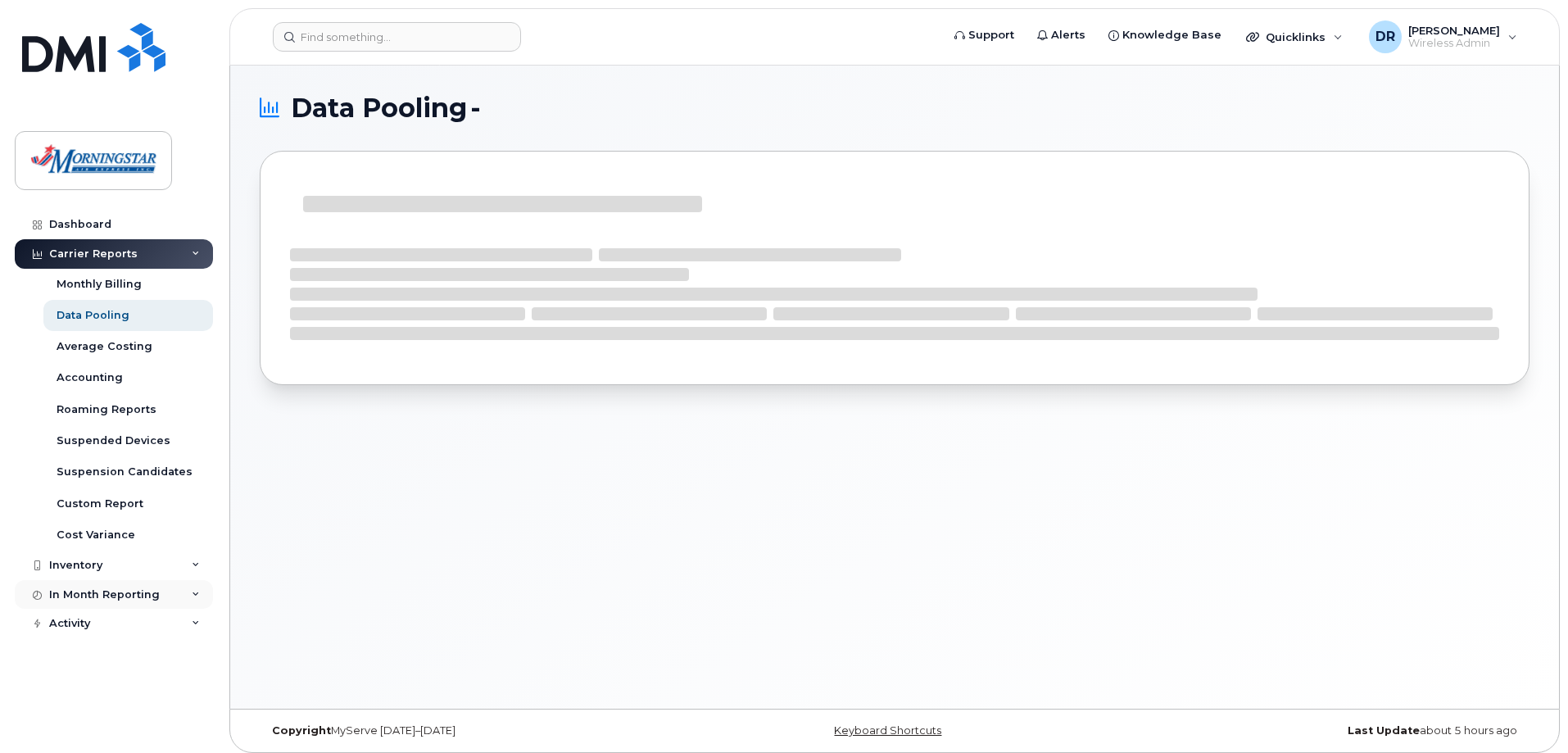
click at [195, 594] on icon at bounding box center [195, 594] width 8 height 8
click at [159, 624] on link "Data Usage" at bounding box center [128, 624] width 169 height 31
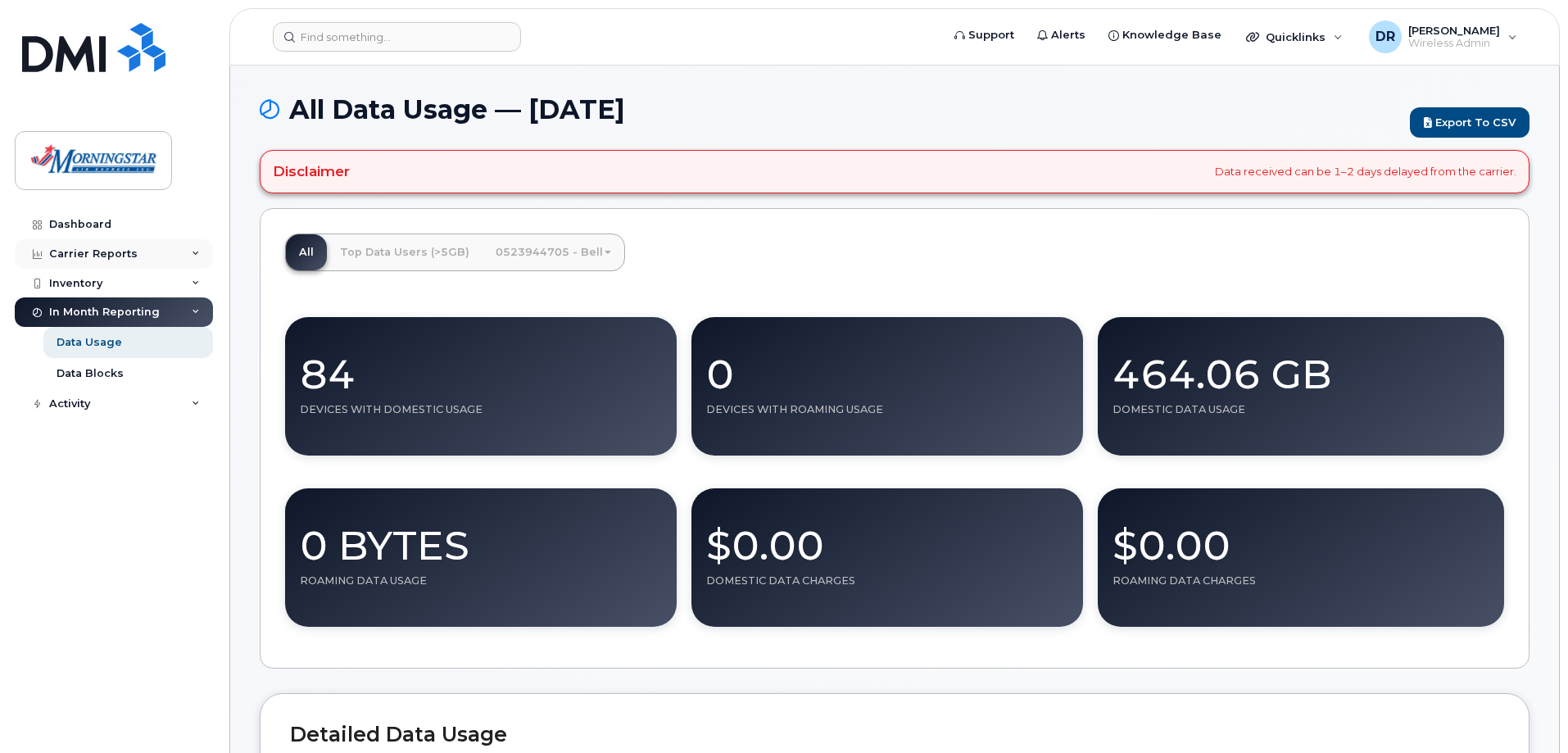
click at [194, 250] on icon at bounding box center [195, 253] width 8 height 8
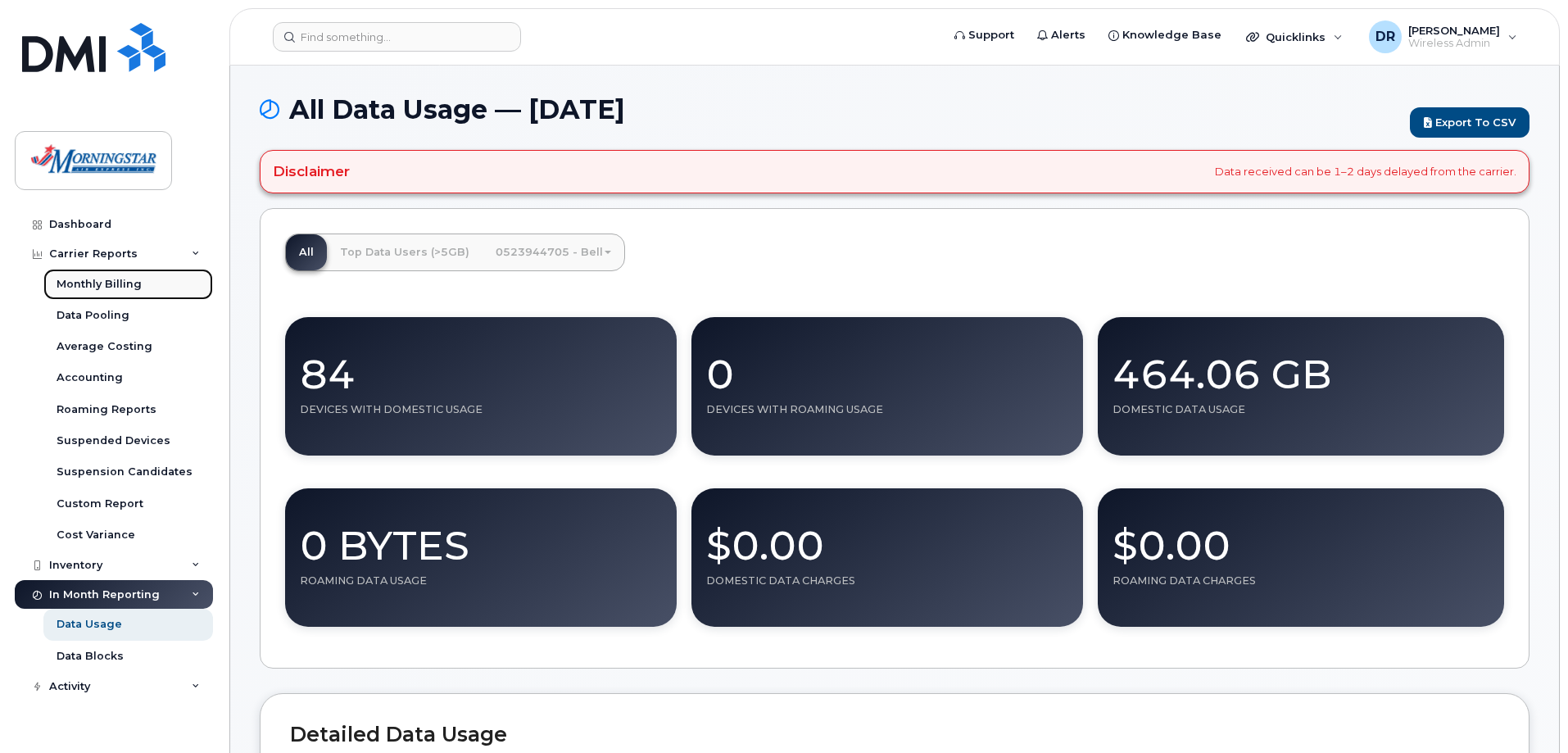
click at [90, 287] on div "Monthly Billing" at bounding box center [99, 284] width 86 height 15
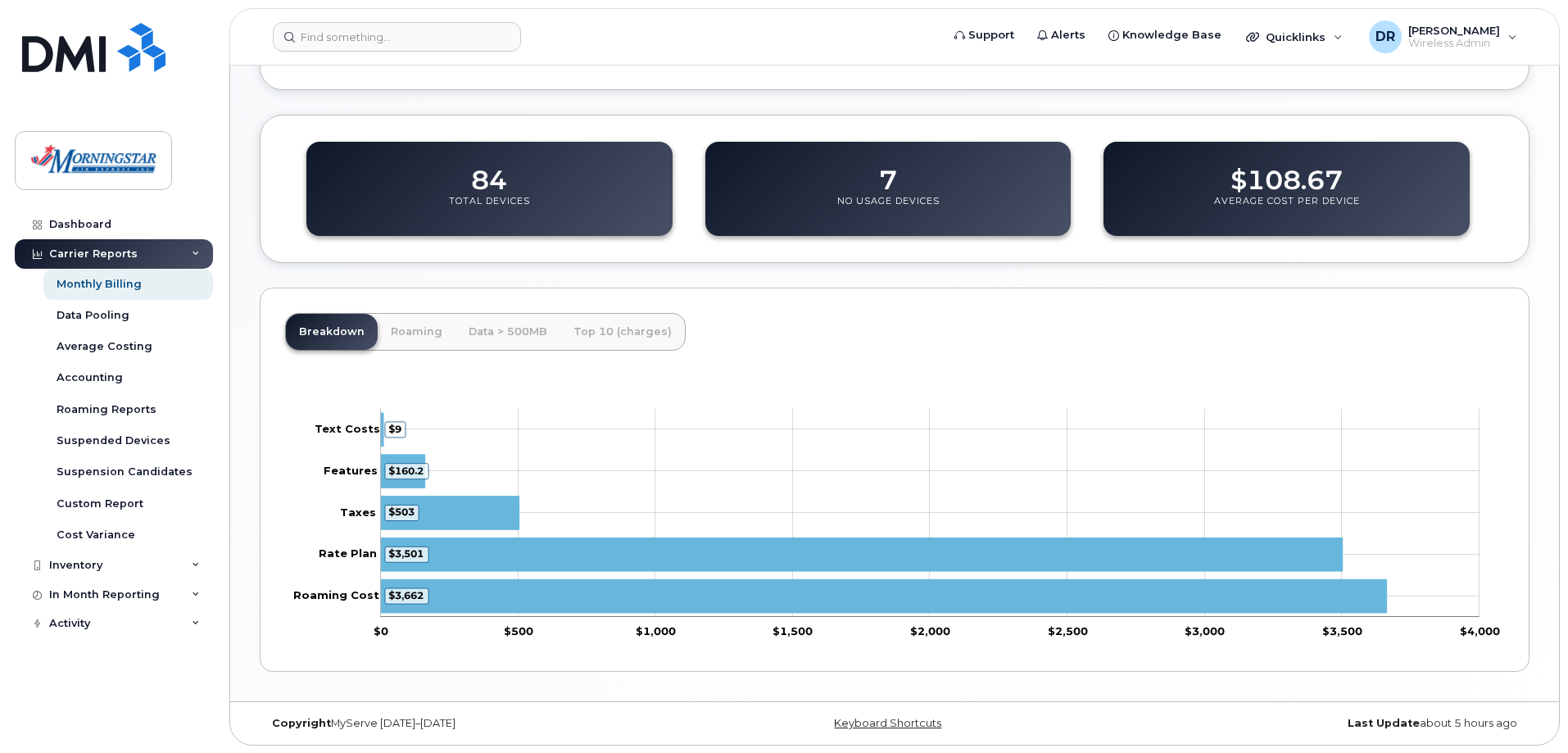
scroll to position [532, 0]
click at [413, 328] on link "Roaming" at bounding box center [416, 331] width 77 height 36
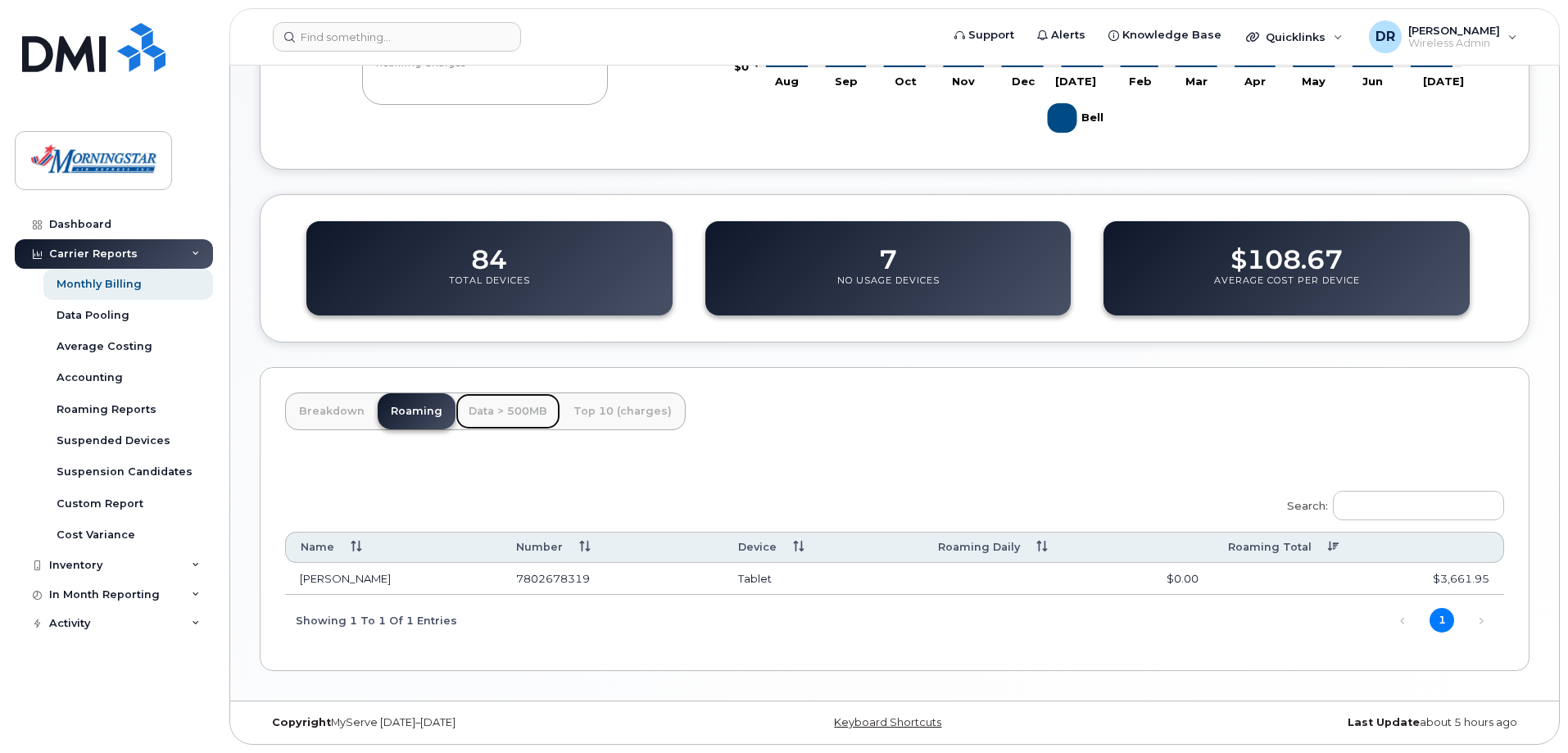
click at [487, 409] on link "Data > 500MB" at bounding box center [507, 412] width 105 height 36
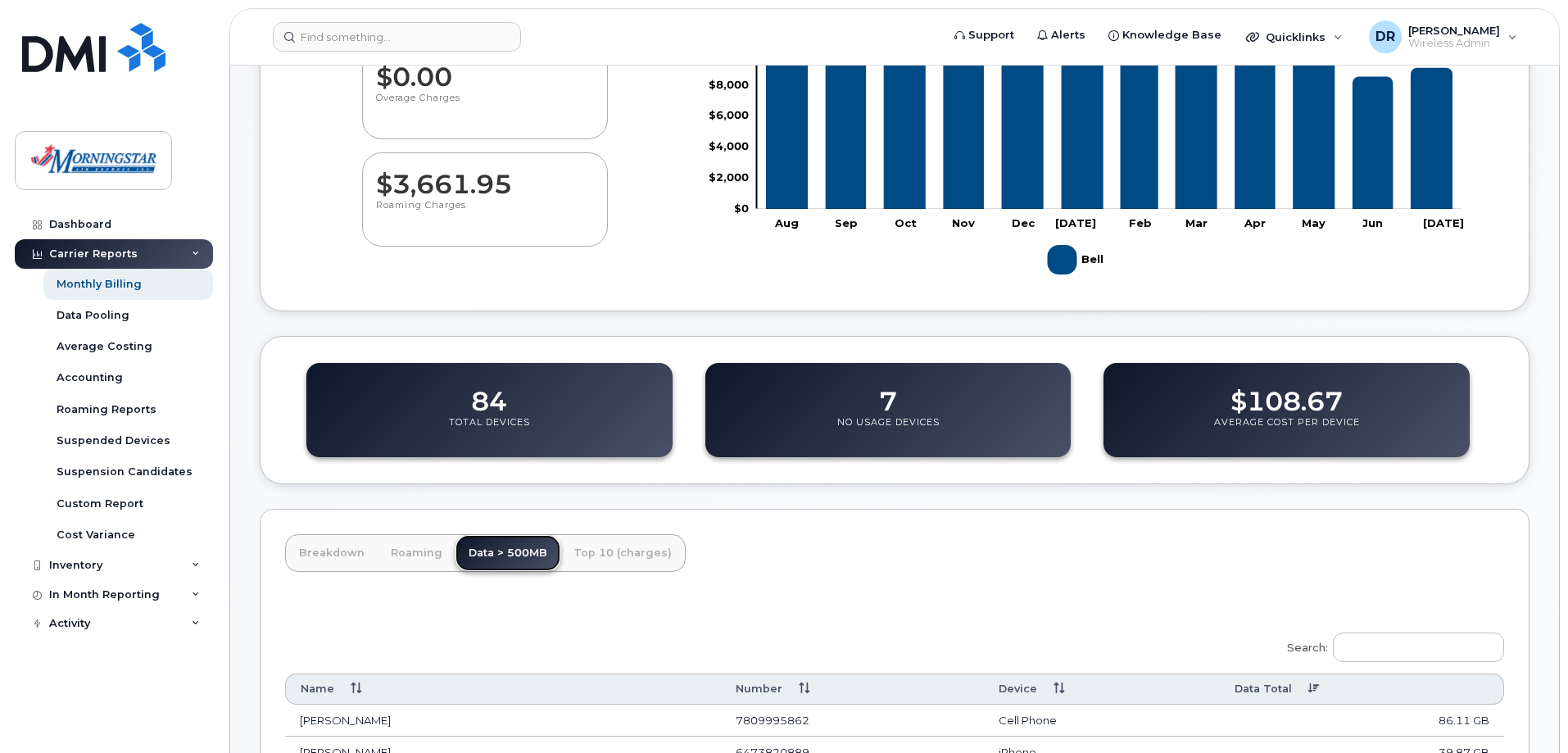
scroll to position [288, 0]
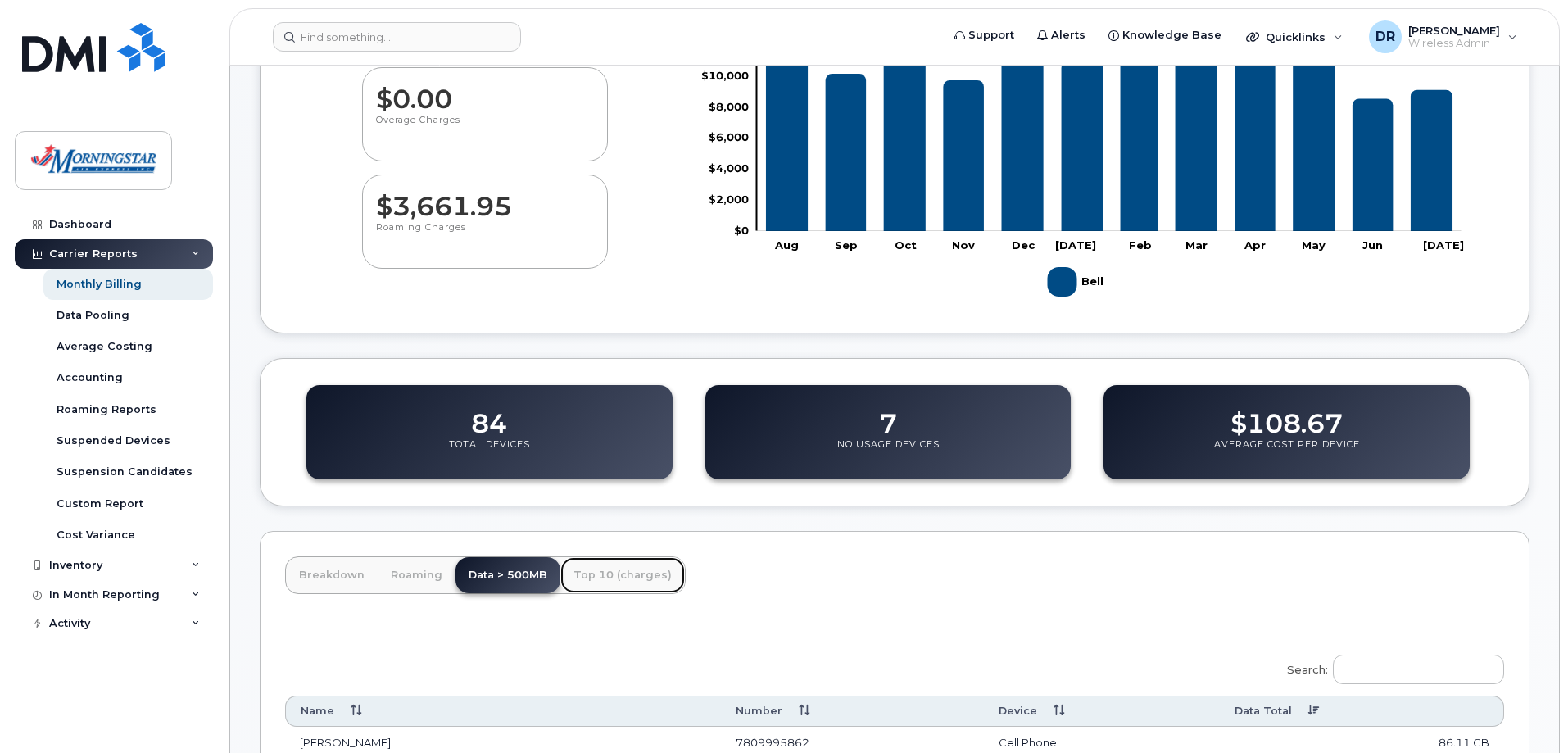
click at [602, 567] on link "Top 10 (charges)" at bounding box center [622, 575] width 125 height 36
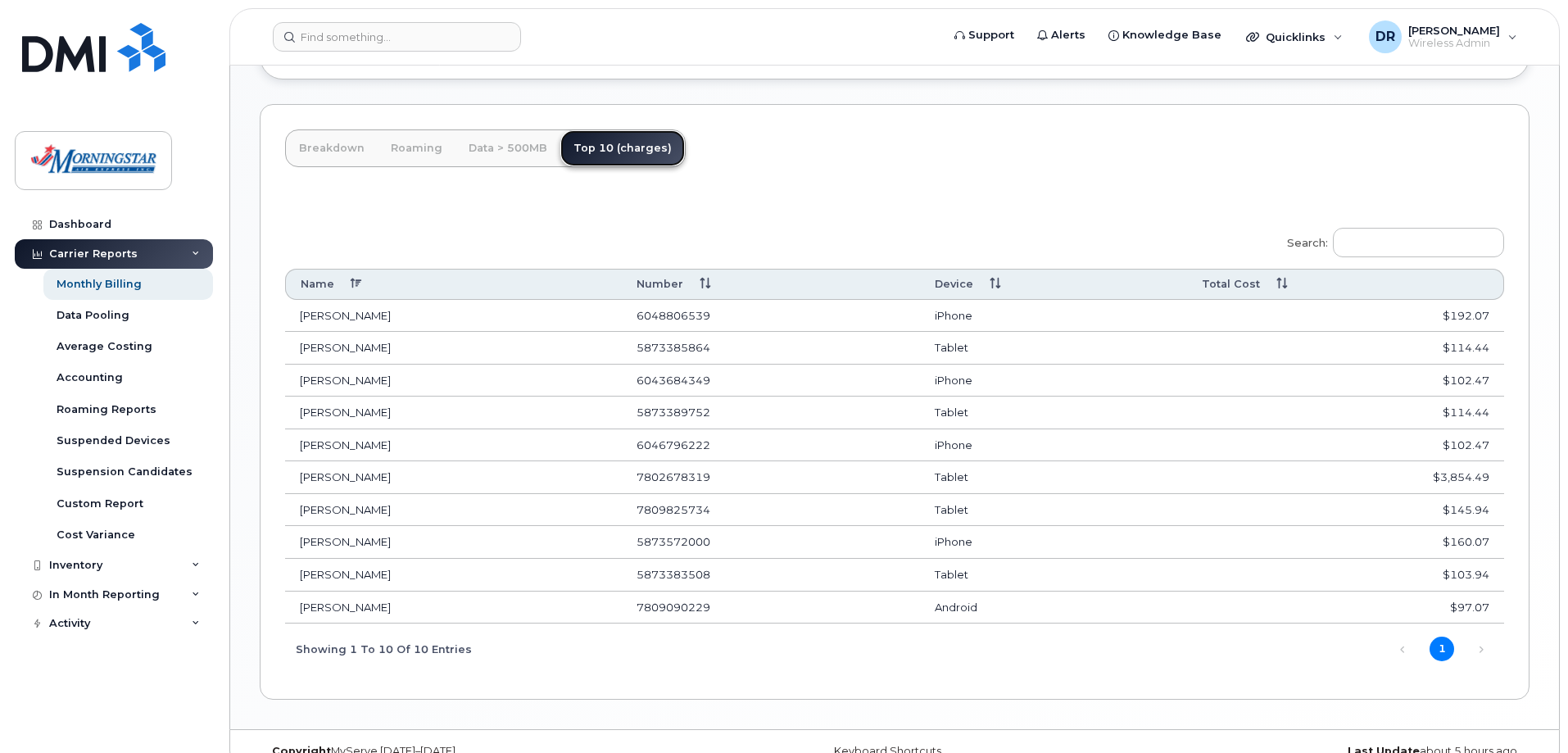
scroll to position [744, 0]
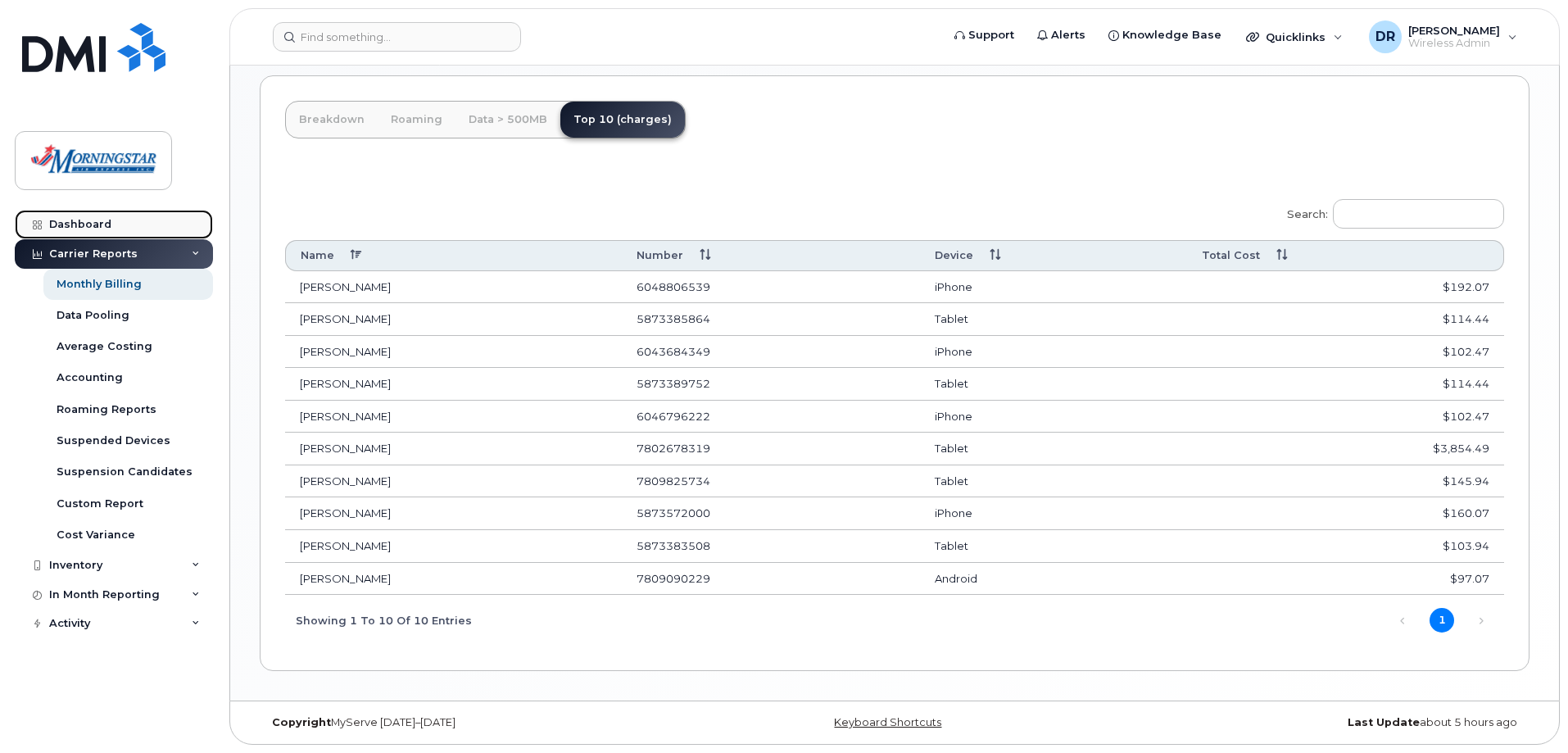
click at [99, 222] on div "Dashboard" at bounding box center [80, 224] width 62 height 13
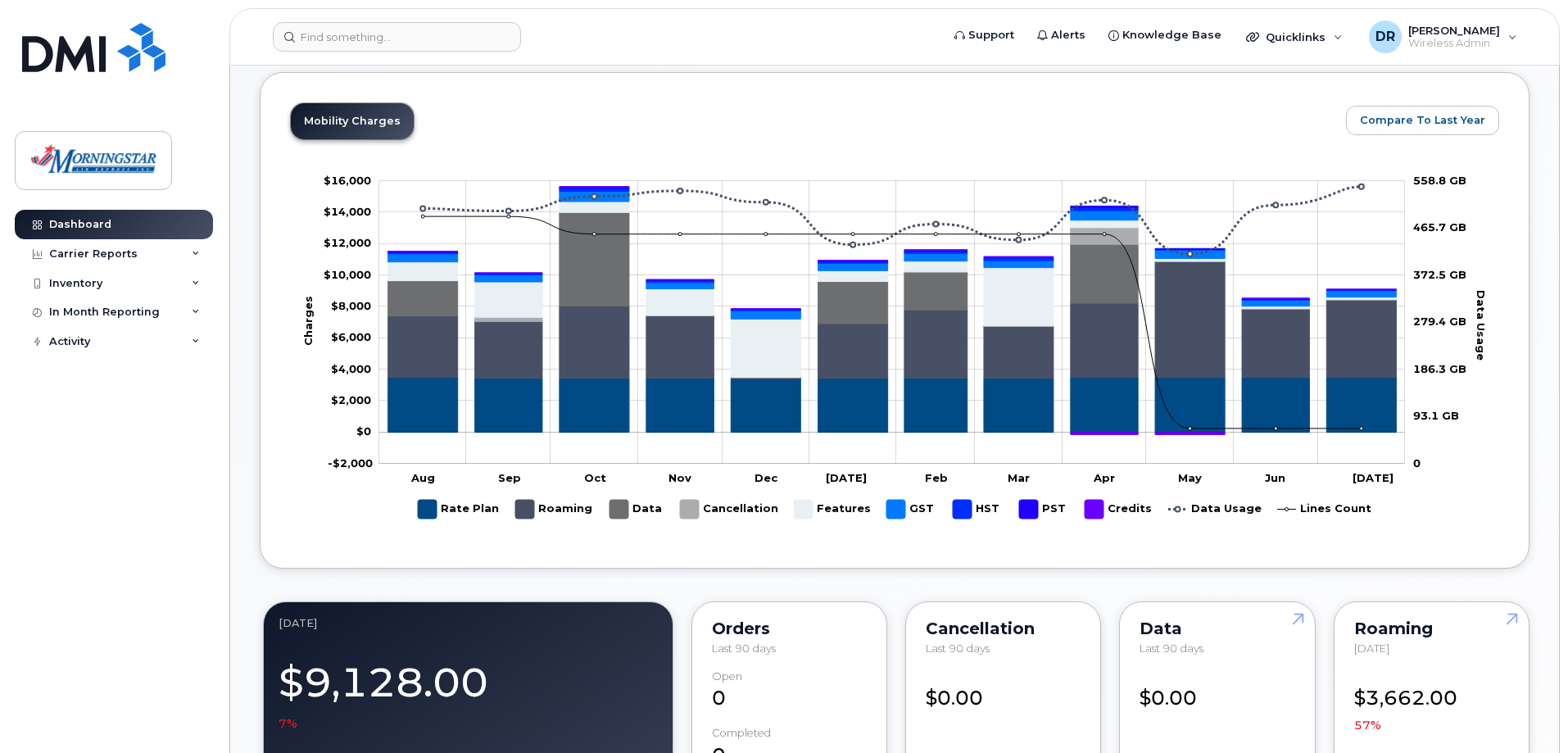
scroll to position [410, 0]
